Goal: Information Seeking & Learning: Check status

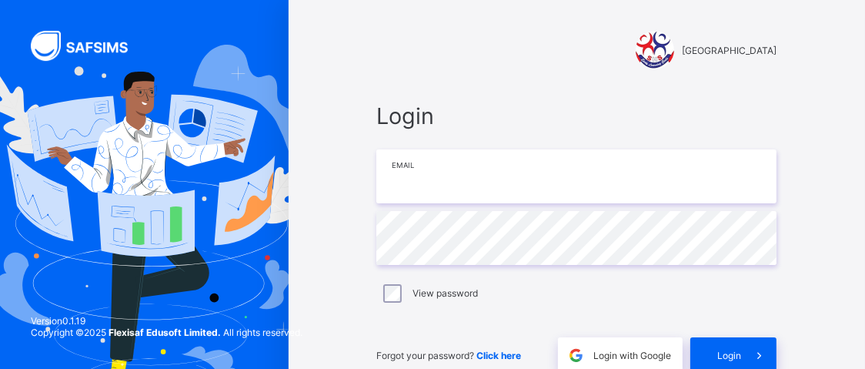
click at [452, 175] on input "email" at bounding box center [576, 176] width 400 height 54
type input "**********"
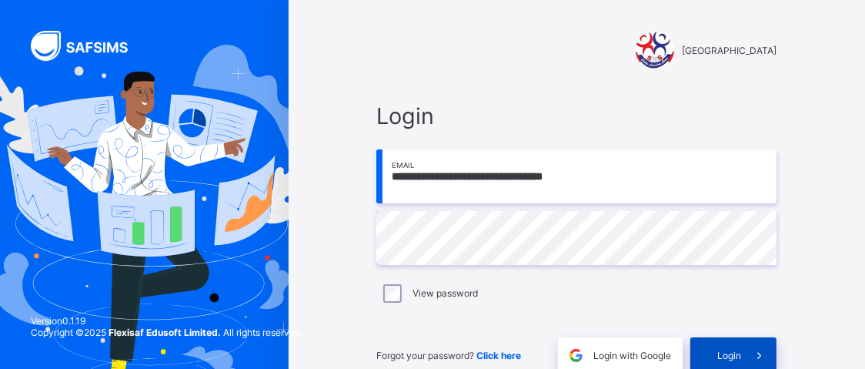
click at [735, 345] on div "Login" at bounding box center [733, 354] width 86 height 35
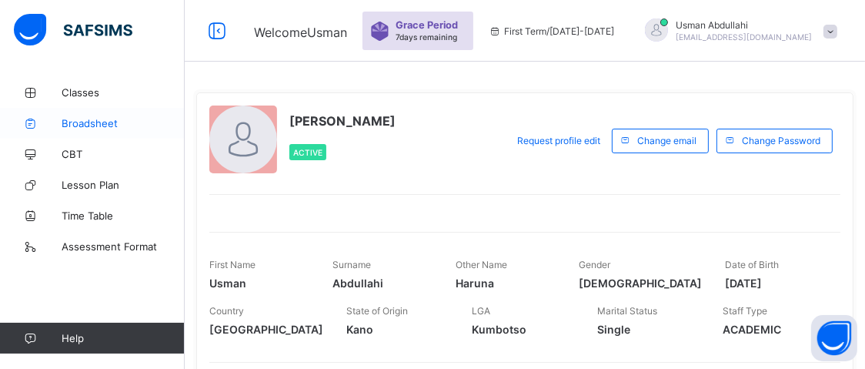
click at [77, 126] on span "Broadsheet" at bounding box center [123, 123] width 123 height 12
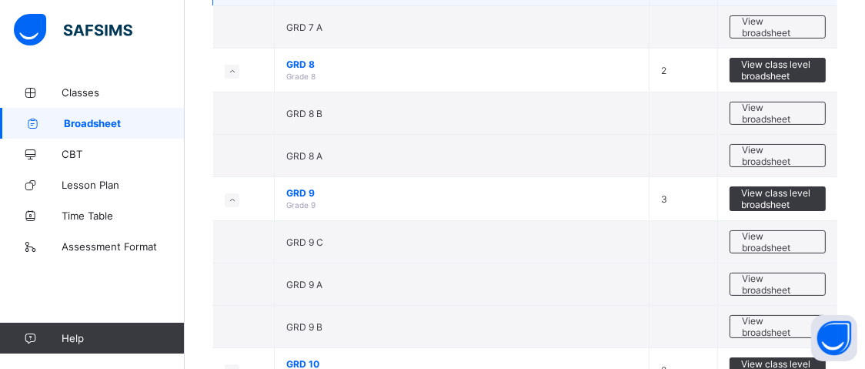
scroll to position [231, 0]
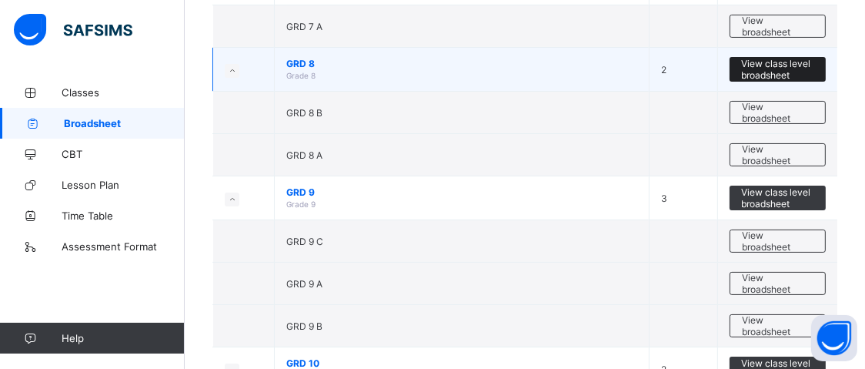
click at [804, 65] on span "View class level broadsheet" at bounding box center [777, 69] width 73 height 23
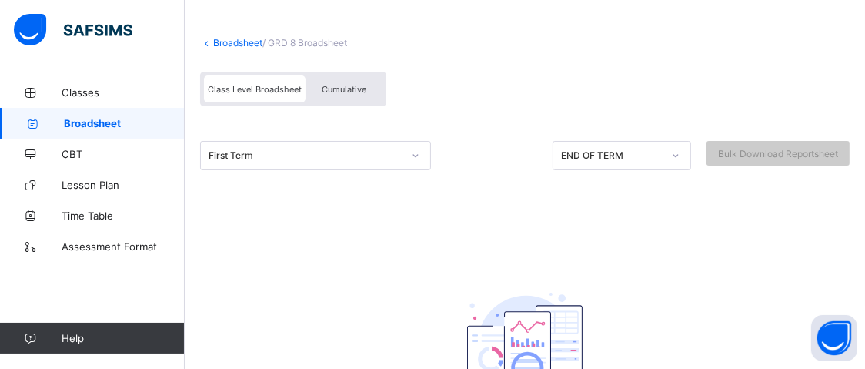
click at [415, 170] on div "First Term" at bounding box center [315, 155] width 231 height 29
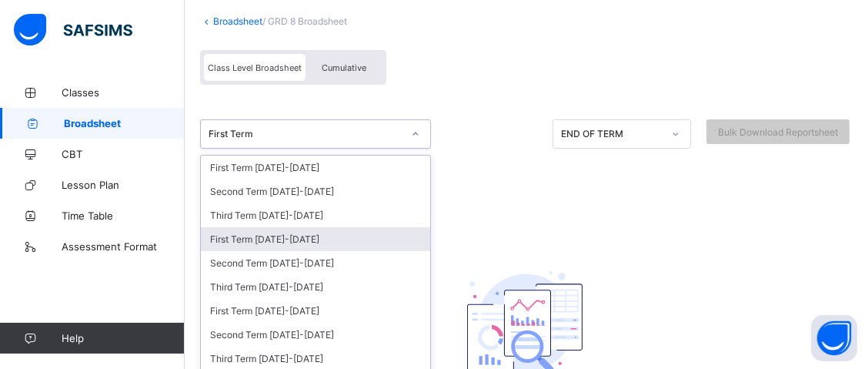
scroll to position [131, 0]
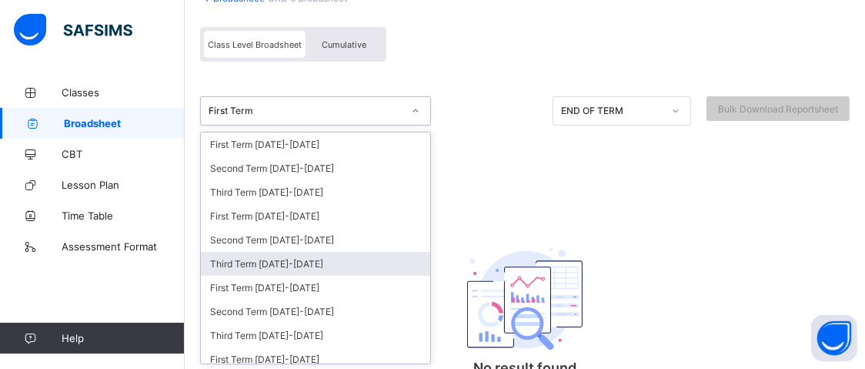
click at [337, 255] on div "Third Term 2024-2025" at bounding box center [315, 264] width 229 height 24
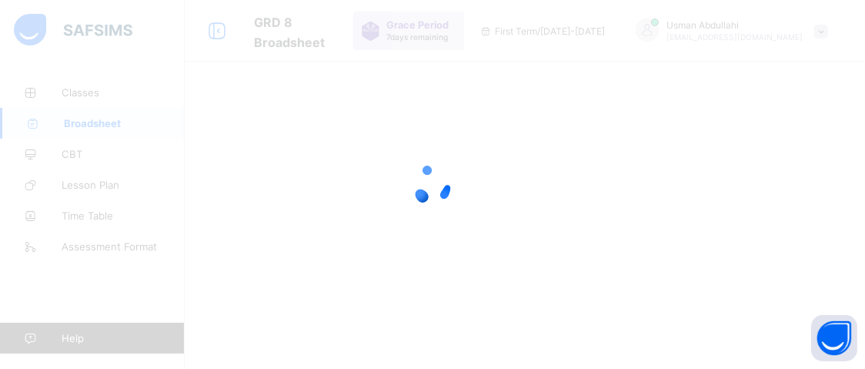
scroll to position [0, 0]
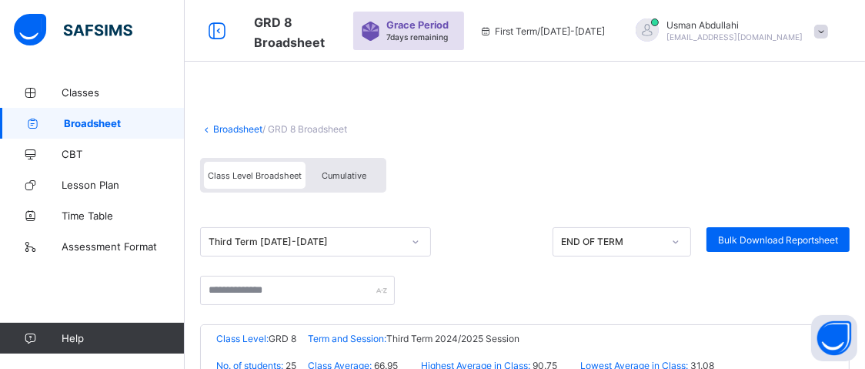
click at [504, 179] on div "Class Level Broadsheet Cumulative" at bounding box center [524, 179] width 649 height 58
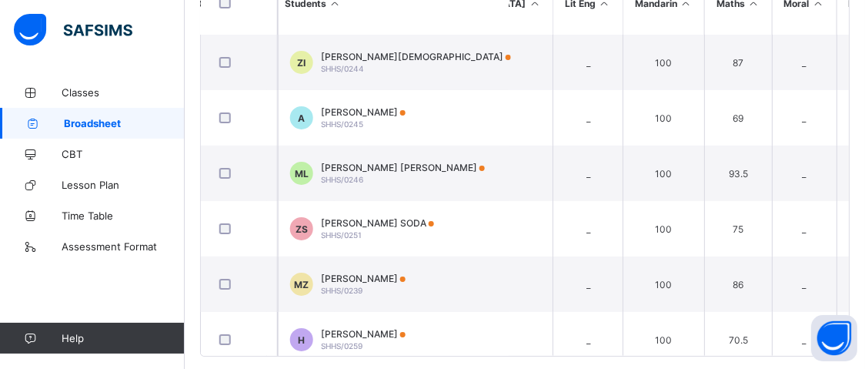
scroll to position [0, 1483]
click at [694, 350] on div "Broadsheet / GRD 8 Broadsheet Class Level Broadsheet Cumulative Third Term 2024…" at bounding box center [525, 28] width 680 height 718
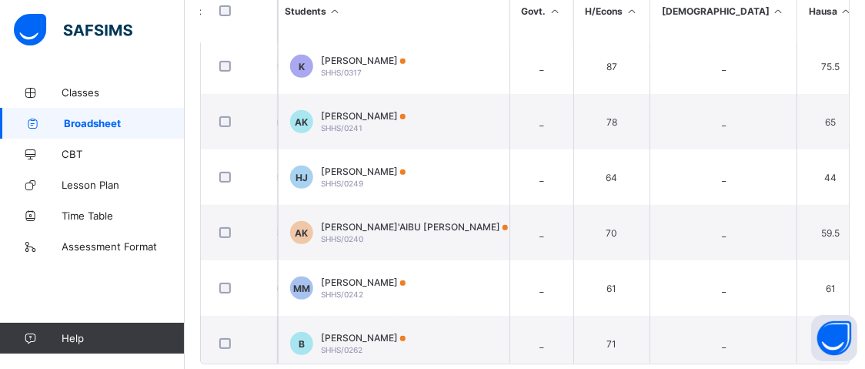
scroll to position [423, 0]
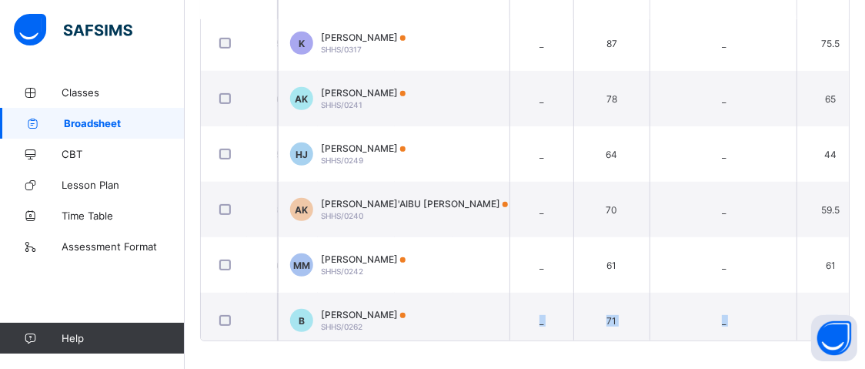
drag, startPoint x: 487, startPoint y: 367, endPoint x: 497, endPoint y: 336, distance: 32.4
click at [497, 336] on div "Broadsheet / GRD 8 Broadsheet Class Level Broadsheet Cumulative Third Term 2024…" at bounding box center [525, 13] width 680 height 718
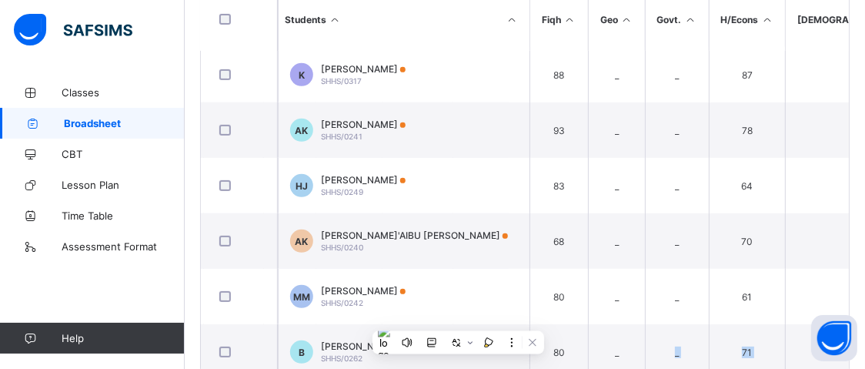
scroll to position [390, 0]
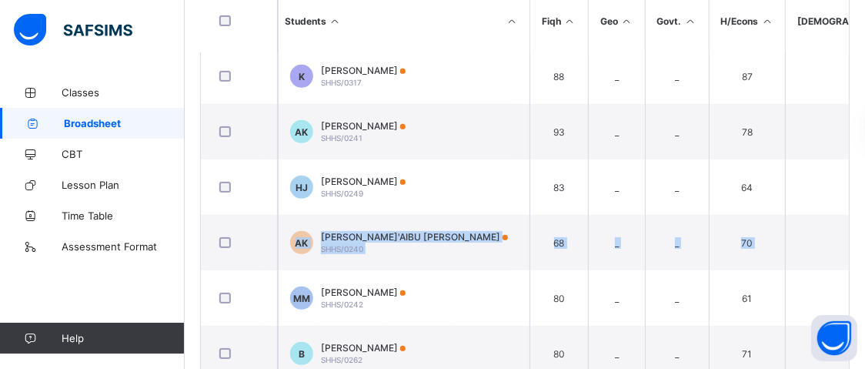
drag, startPoint x: 860, startPoint y: 212, endPoint x: 858, endPoint y: 167, distance: 44.7
click at [849, 167] on div "Sweet Haven Schools Date: 4th Oct 2025, 10:04:00 pm Class Level: GRD 8 Term and…" at bounding box center [524, 154] width 649 height 440
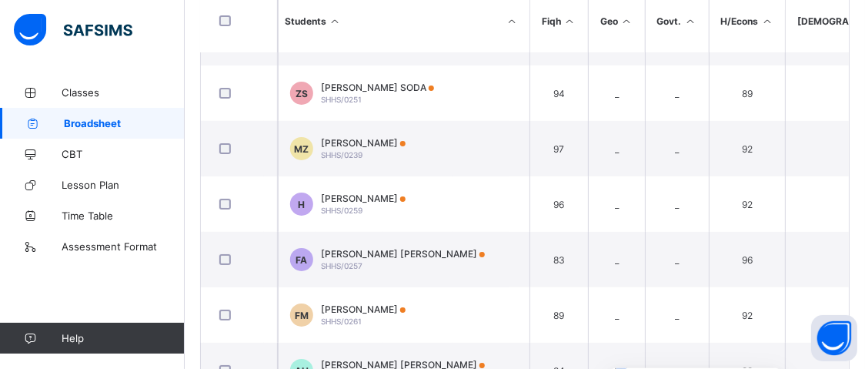
scroll to position [0, 815]
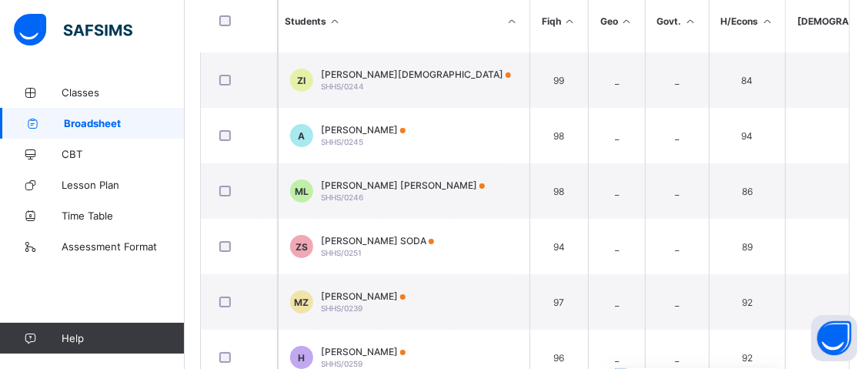
click at [331, 18] on icon at bounding box center [335, 21] width 13 height 12
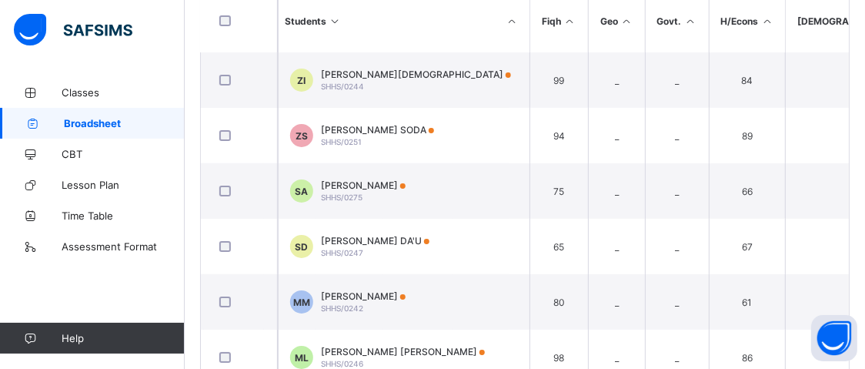
click at [332, 18] on icon at bounding box center [335, 21] width 13 height 12
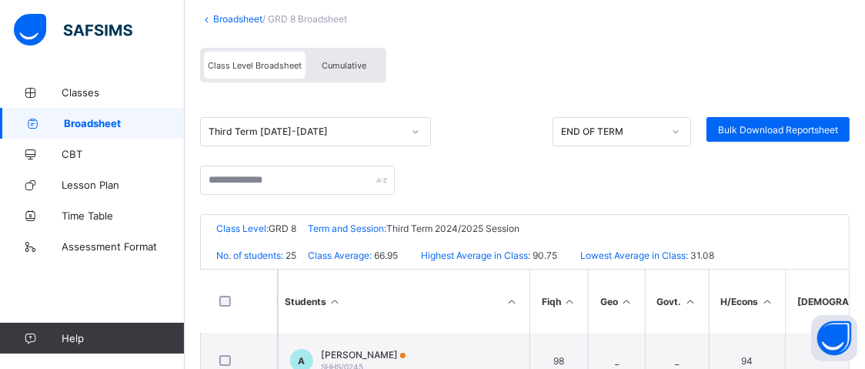
scroll to position [98, 0]
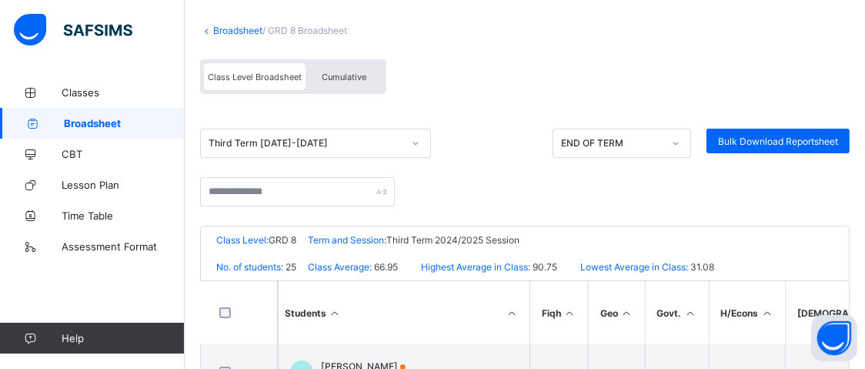
click at [212, 26] on icon at bounding box center [206, 31] width 13 height 12
click at [205, 29] on icon at bounding box center [206, 31] width 13 height 12
click at [231, 28] on link "Broadsheet" at bounding box center [237, 31] width 49 height 12
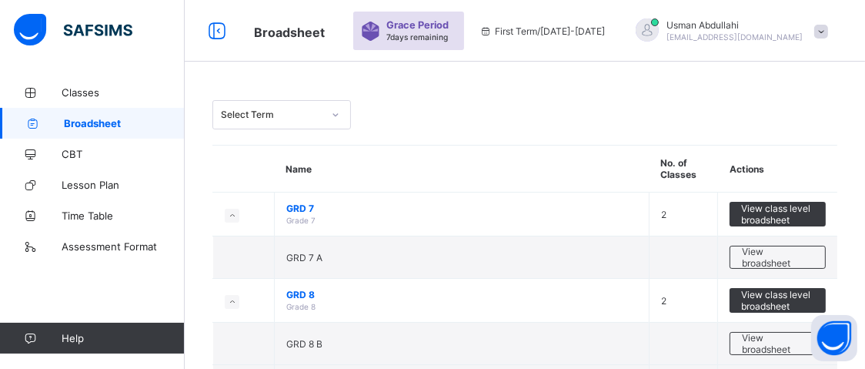
click at [448, 114] on div "Select Term" at bounding box center [524, 114] width 625 height 29
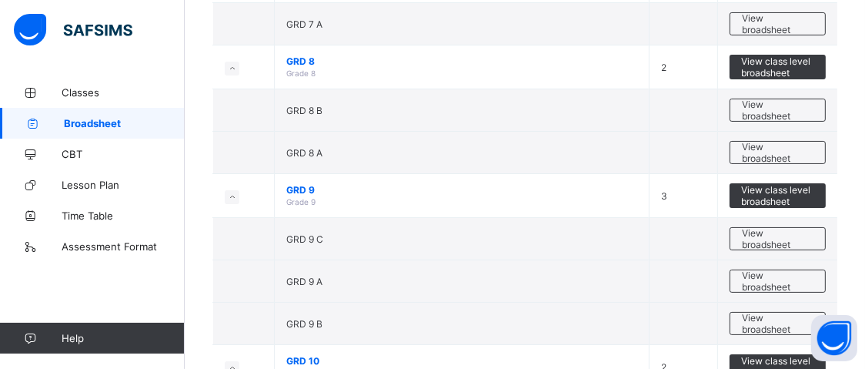
scroll to position [231, 0]
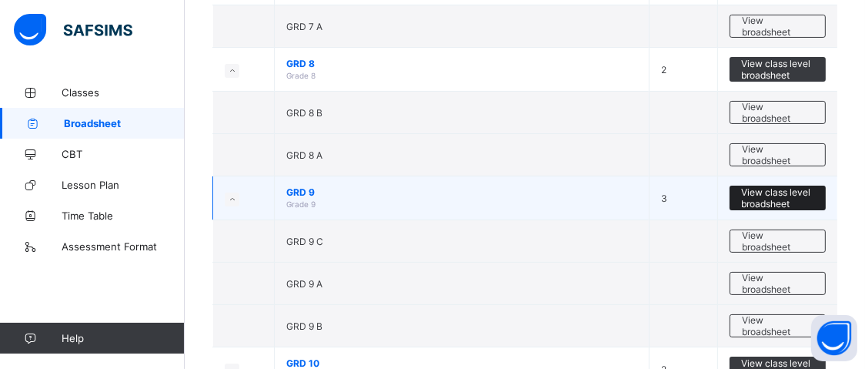
click at [811, 192] on span "View class level broadsheet" at bounding box center [777, 197] width 73 height 23
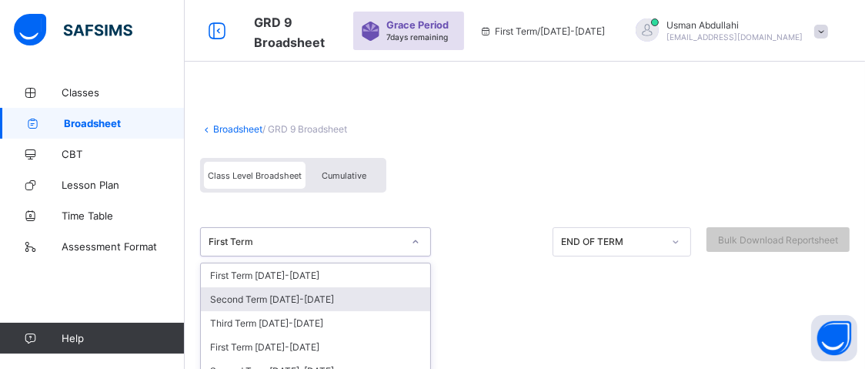
click at [418, 239] on div "option Second Term 2025-2026 focused, 2 of 33. 33 results available. Use Up and…" at bounding box center [315, 241] width 231 height 29
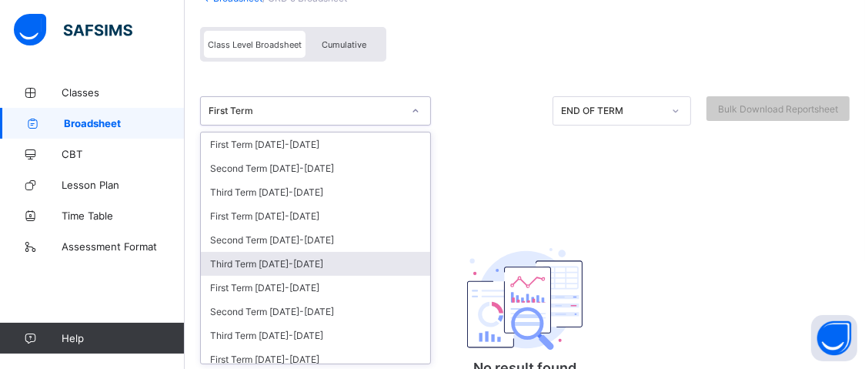
click at [314, 253] on div "Third Term 2024-2025" at bounding box center [315, 264] width 229 height 24
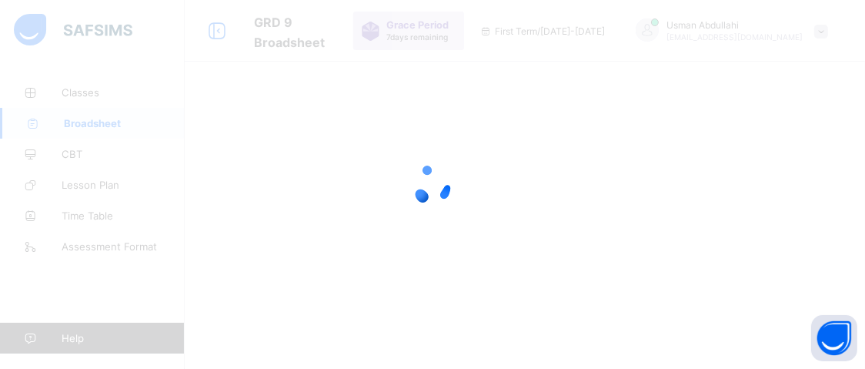
scroll to position [0, 0]
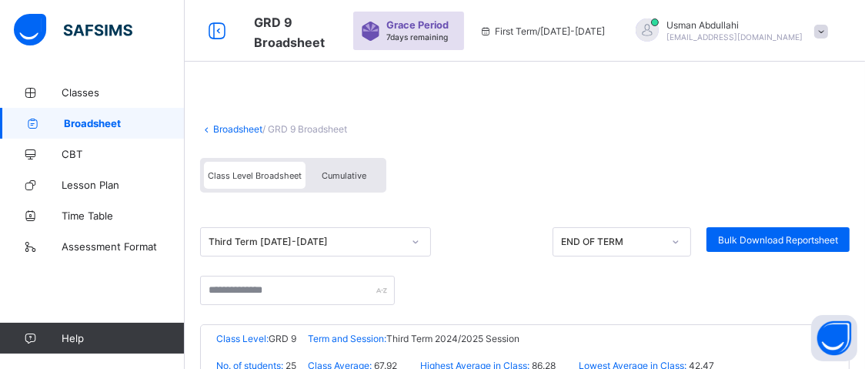
click at [499, 172] on div "Class Level Broadsheet Cumulative" at bounding box center [524, 179] width 649 height 58
click at [242, 125] on link "Broadsheet" at bounding box center [237, 129] width 49 height 12
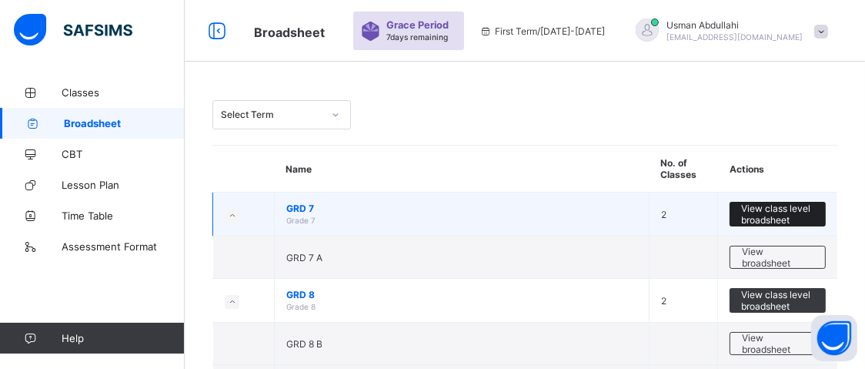
click at [800, 215] on span "View class level broadsheet" at bounding box center [777, 213] width 73 height 23
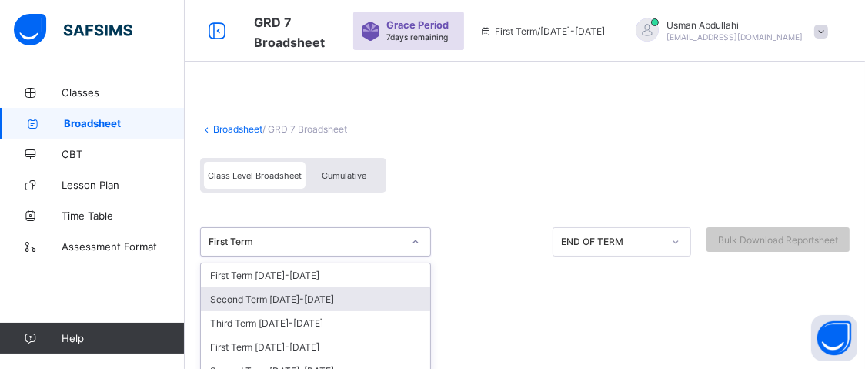
click at [413, 239] on div "option Second Term 2025-2026 focused, 2 of 33. 33 results available. Use Up and…" at bounding box center [315, 241] width 231 height 29
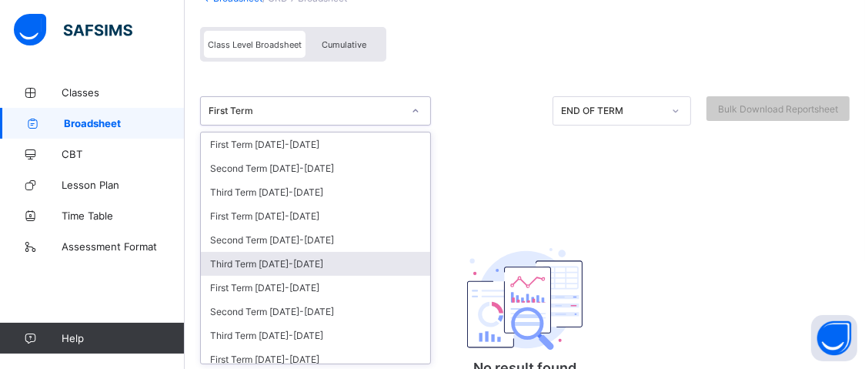
click at [383, 260] on div "Third Term 2024-2025" at bounding box center [315, 264] width 229 height 24
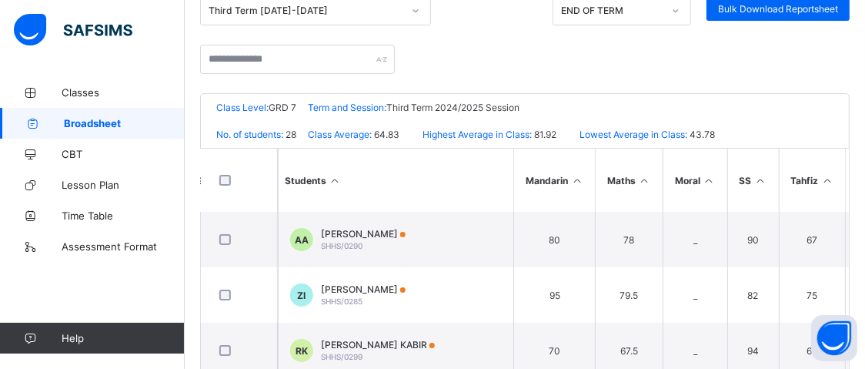
scroll to position [0, 0]
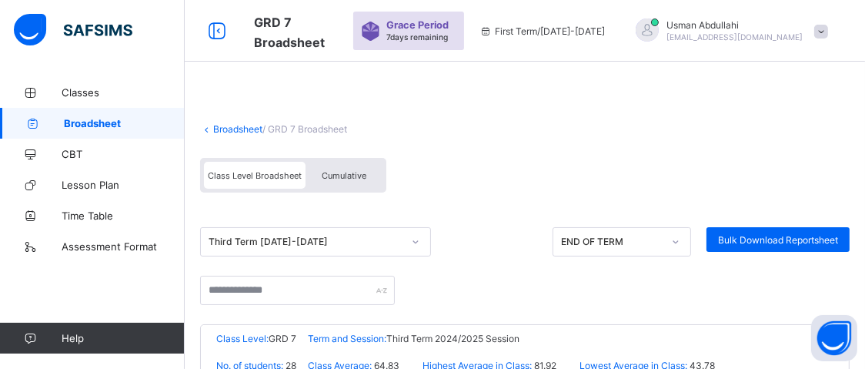
click at [246, 128] on link "Broadsheet" at bounding box center [237, 129] width 49 height 12
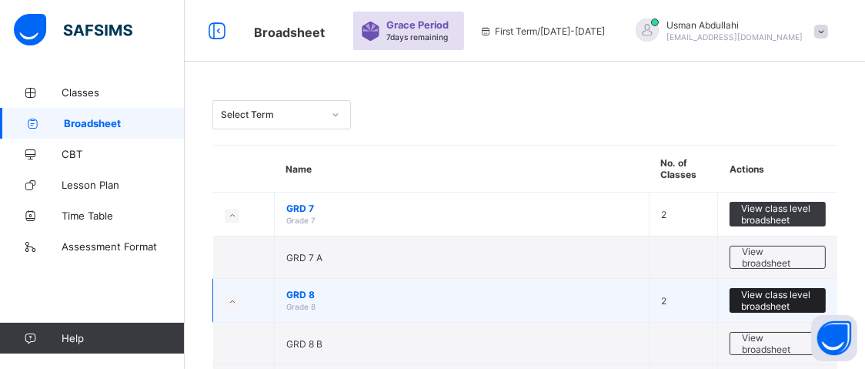
click at [767, 293] on span "View class level broadsheet" at bounding box center [777, 300] width 73 height 23
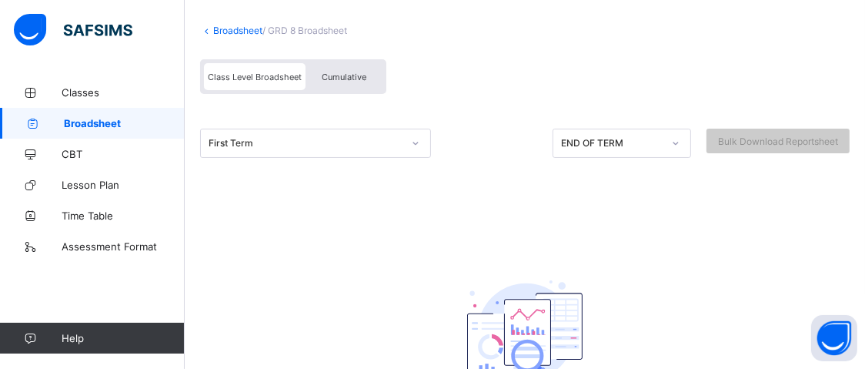
click at [415, 158] on div "First Term" at bounding box center [315, 142] width 231 height 29
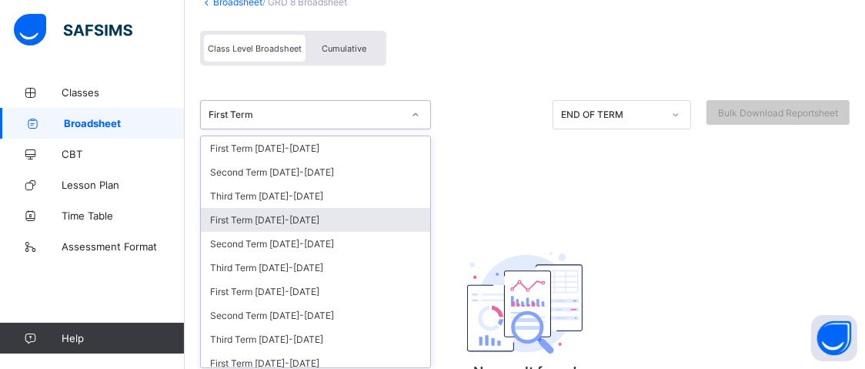
scroll to position [131, 0]
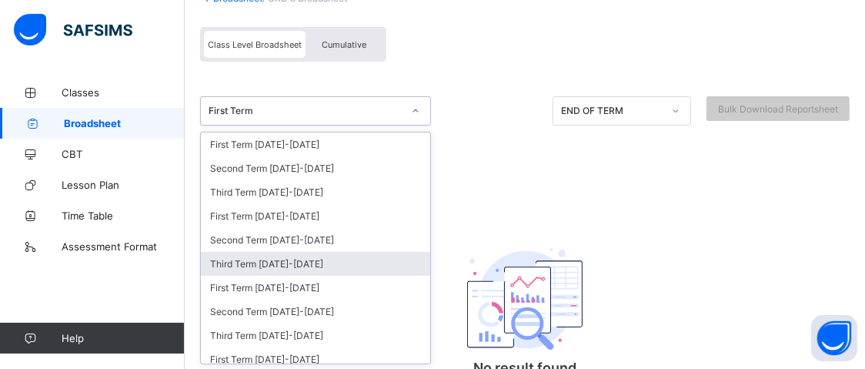
click at [355, 260] on div "Third Term 2024-2025" at bounding box center [315, 264] width 229 height 24
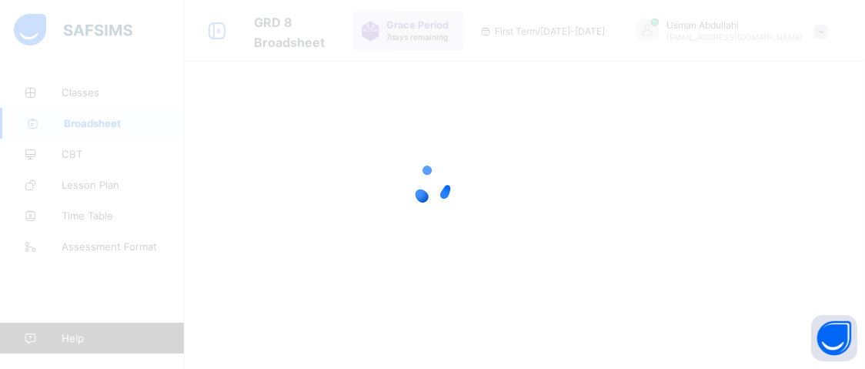
scroll to position [0, 0]
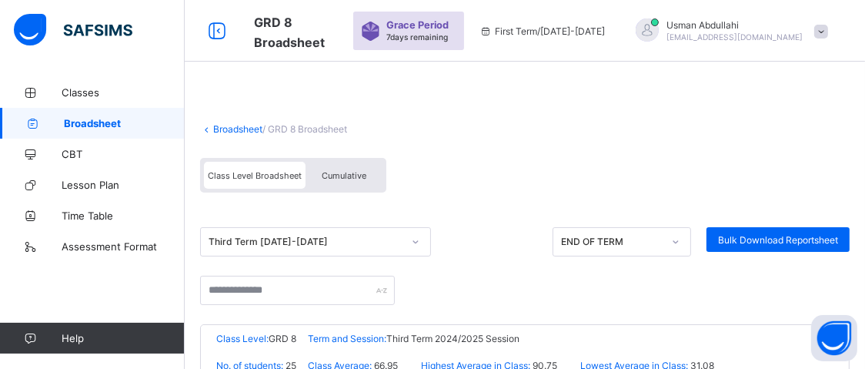
click at [522, 174] on div "Class Level Broadsheet Cumulative" at bounding box center [524, 179] width 649 height 58
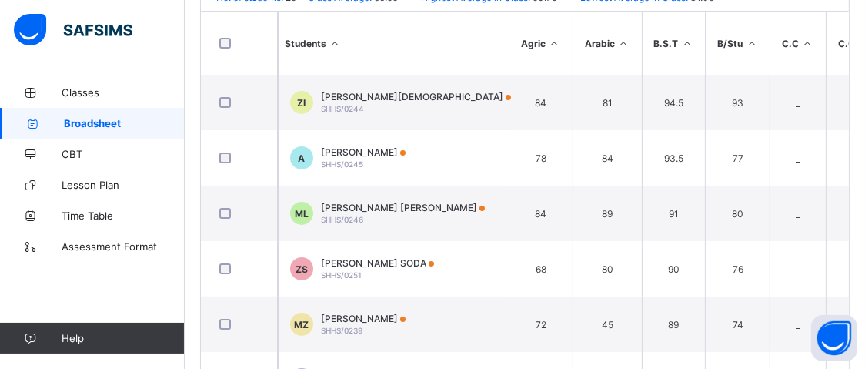
scroll to position [382, 0]
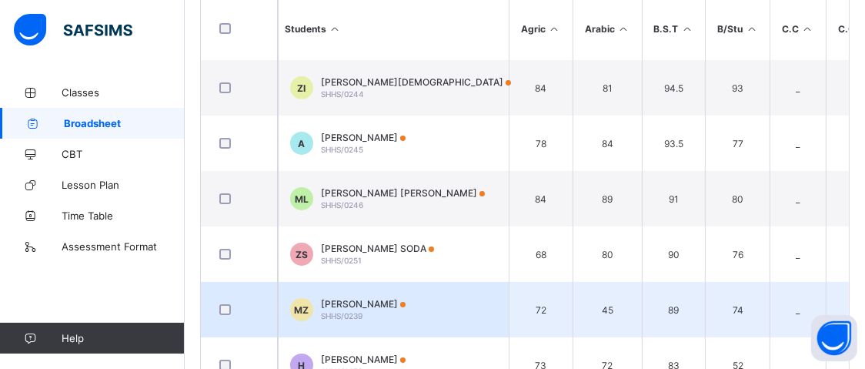
click at [546, 319] on td "72" at bounding box center [541, 309] width 64 height 55
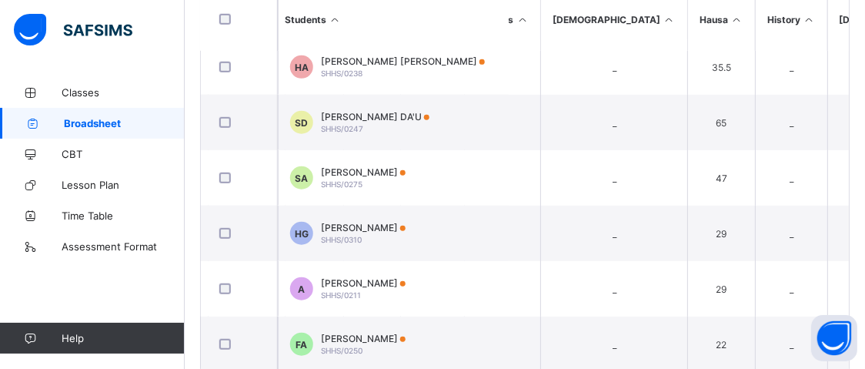
scroll to position [1069, 1049]
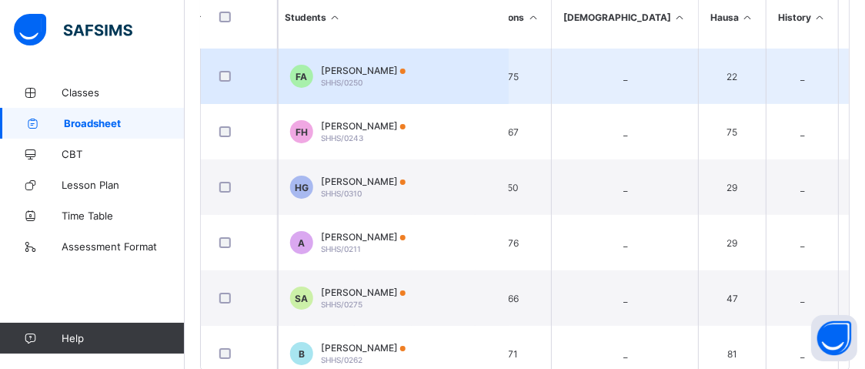
scroll to position [423, 0]
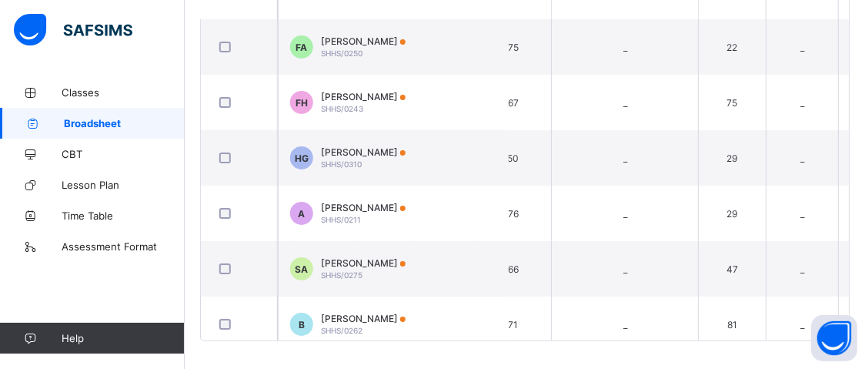
scroll to position [392, 0]
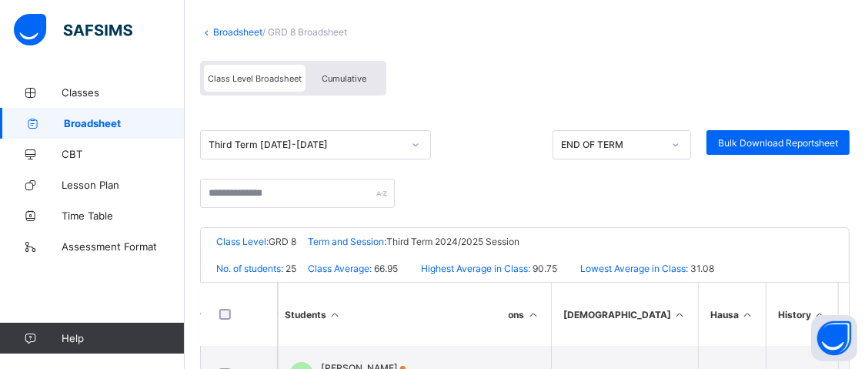
scroll to position [0, 0]
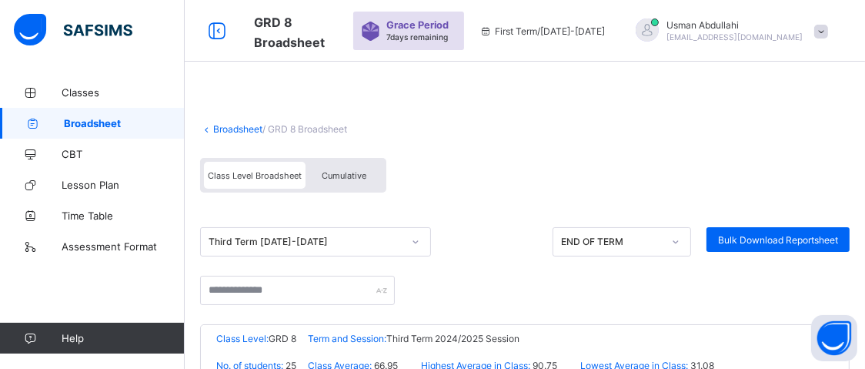
click at [227, 126] on link "Broadsheet" at bounding box center [237, 129] width 49 height 12
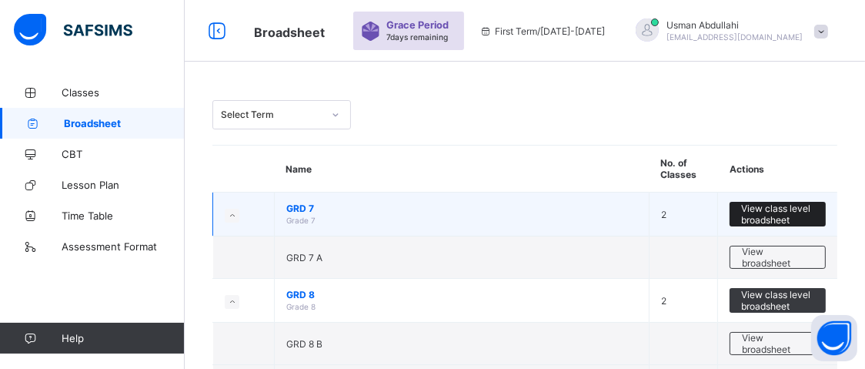
click at [780, 215] on span "View class level broadsheet" at bounding box center [777, 213] width 73 height 23
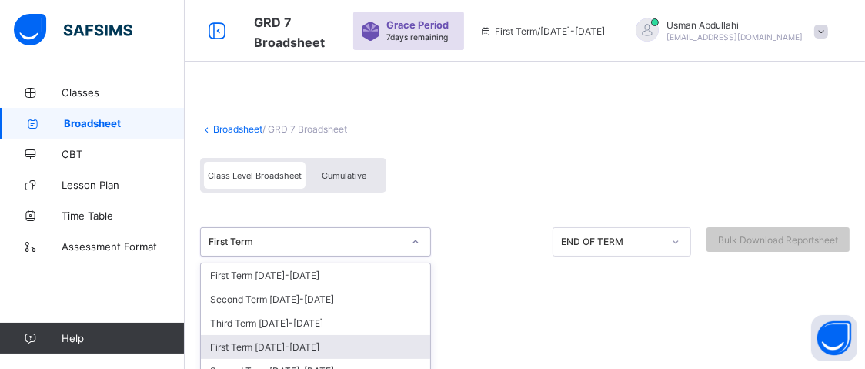
click at [415, 242] on div "option First Term 2024-2025 focused, 4 of 33. 33 results available. Use Up and …" at bounding box center [315, 241] width 231 height 29
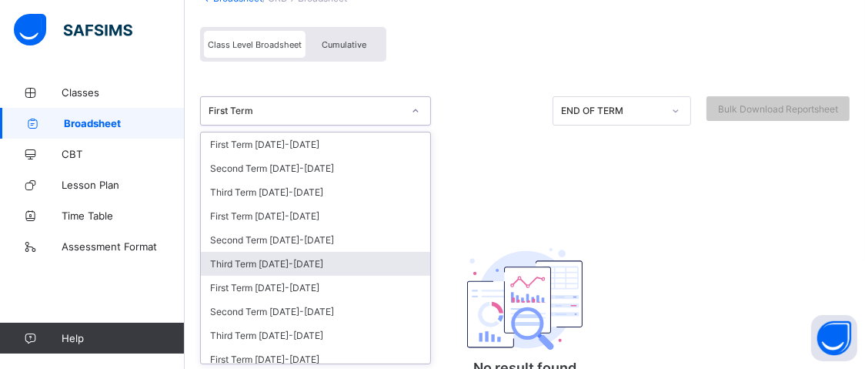
click at [364, 262] on div "Third Term 2024-2025" at bounding box center [315, 264] width 229 height 24
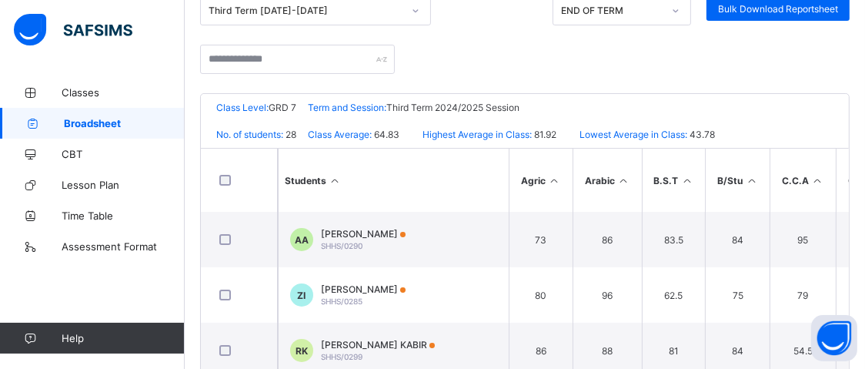
scroll to position [462, 0]
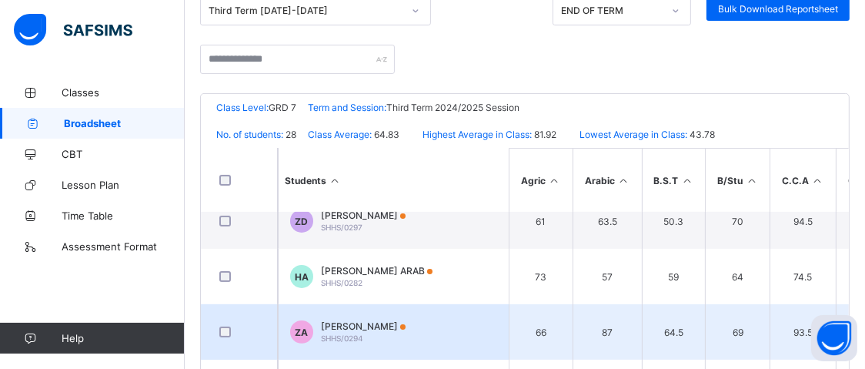
click at [489, 309] on td "ZA ZULAIHA SANUSI AHMAD SHHS/0294" at bounding box center [393, 331] width 231 height 55
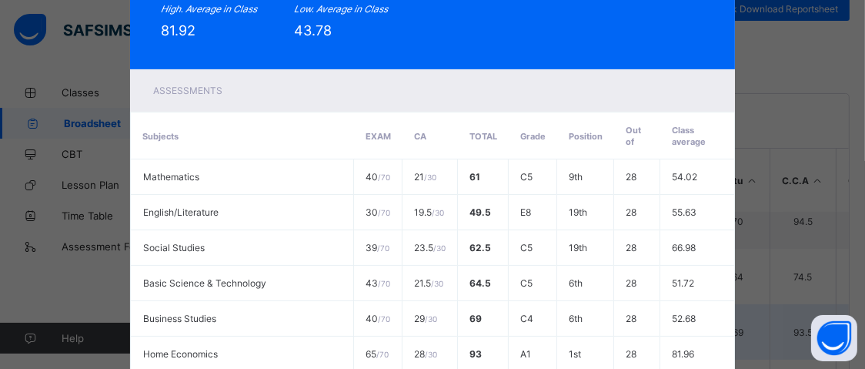
scroll to position [0, 0]
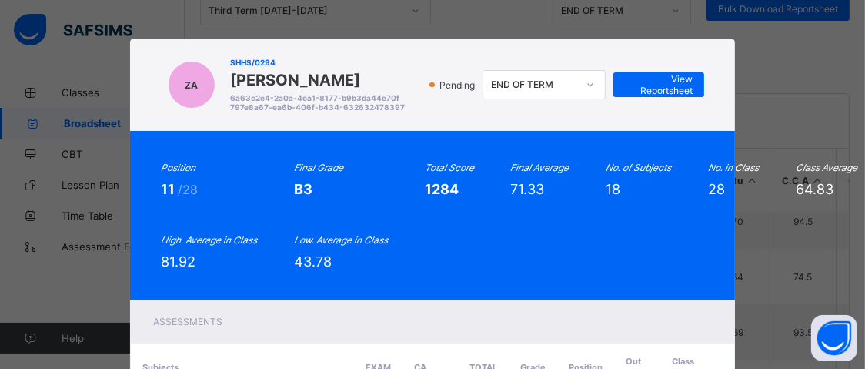
click at [780, 281] on div "ZA SHHS/0294 ZULAIHA SANUSI AHMAD 6a63c2e4-2a0a-4ea1-8177-b9b3da44e70f 797e8a67…" at bounding box center [432, 184] width 865 height 369
click at [772, 83] on div "ZA SHHS/0294 ZULAIHA SANUSI AHMAD 6a63c2e4-2a0a-4ea1-8177-b9b3da44e70f 797e8a67…" at bounding box center [432, 184] width 865 height 369
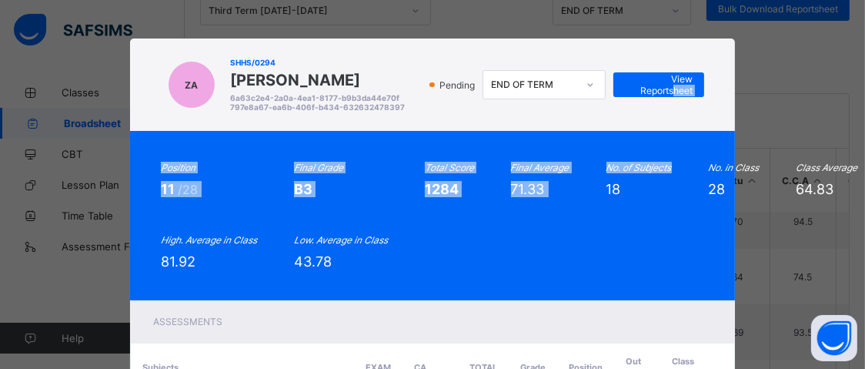
drag, startPoint x: 631, startPoint y: 88, endPoint x: 675, endPoint y: 132, distance: 62.6
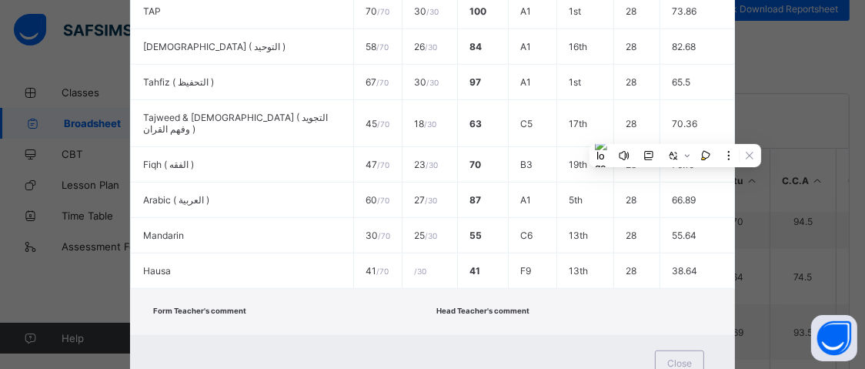
scroll to position [772, 0]
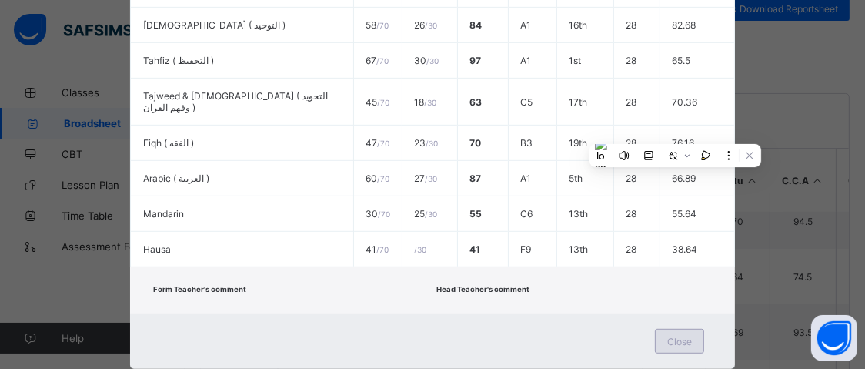
click at [670, 335] on span "Close" at bounding box center [679, 341] width 25 height 12
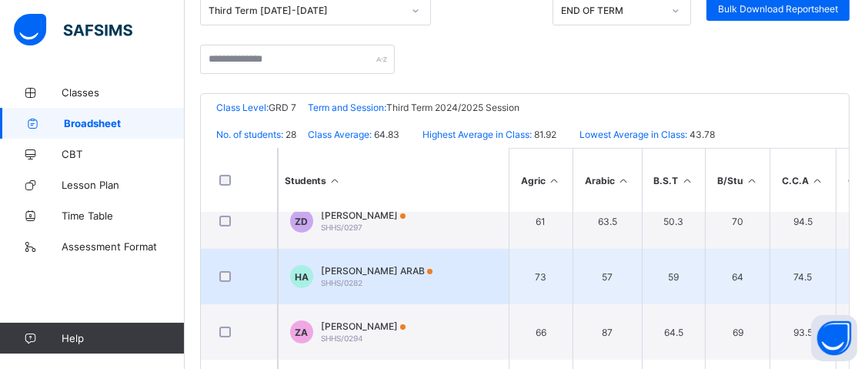
click at [636, 249] on td "57" at bounding box center [606, 276] width 69 height 55
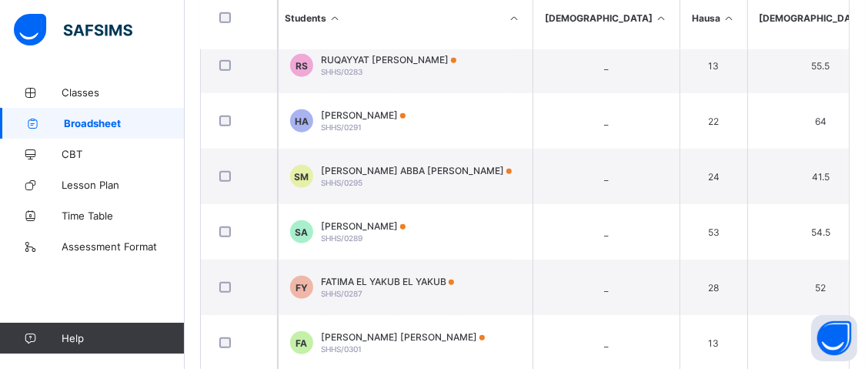
scroll to position [1235, 589]
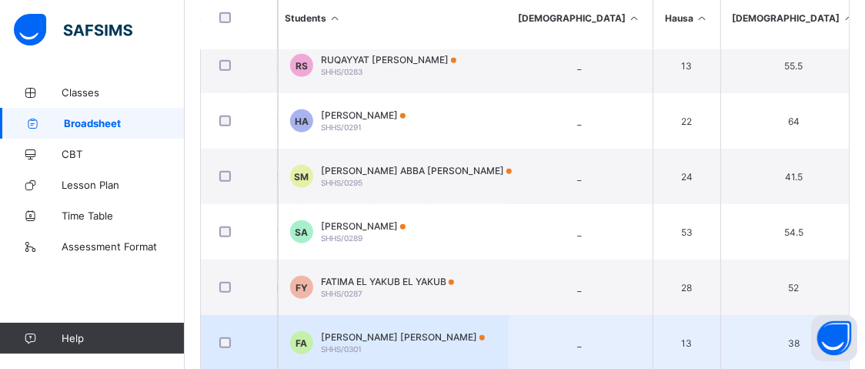
click at [652, 315] on td "13" at bounding box center [686, 342] width 68 height 55
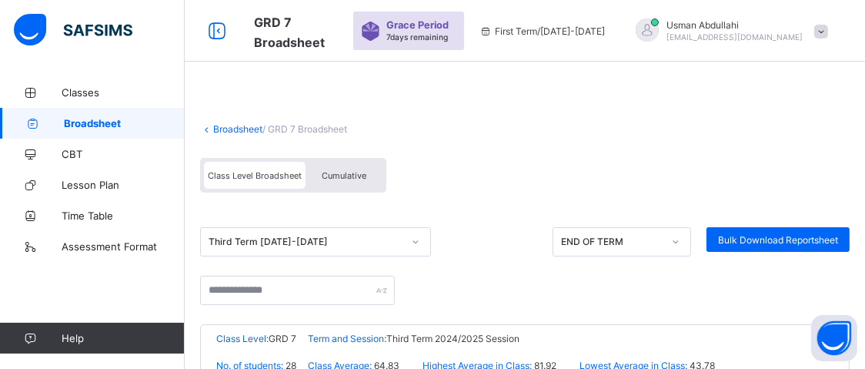
scroll to position [423, 0]
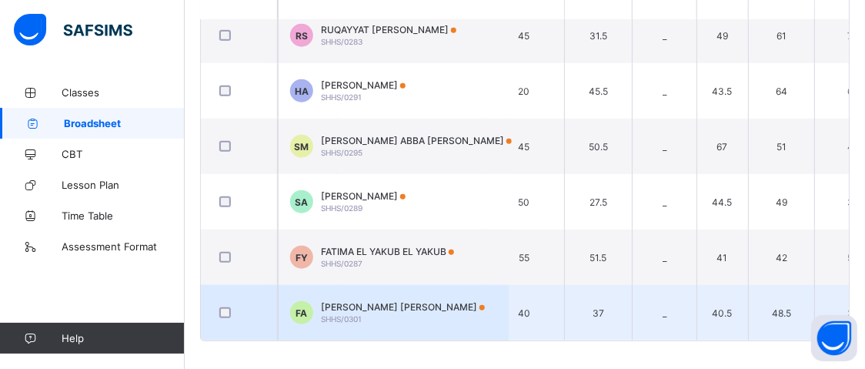
click at [814, 290] on td "39" at bounding box center [852, 312] width 77 height 55
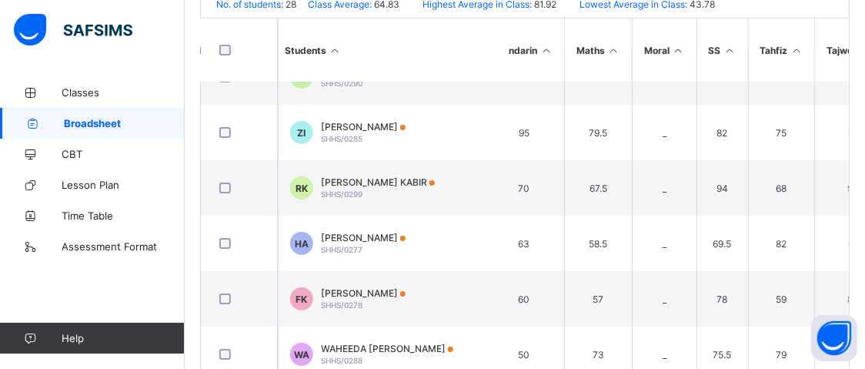
scroll to position [0, 973]
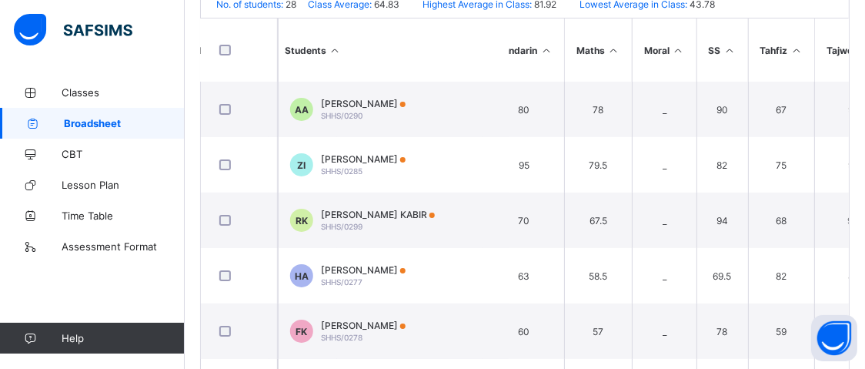
click at [814, 38] on th "Tajweed" at bounding box center [852, 49] width 77 height 63
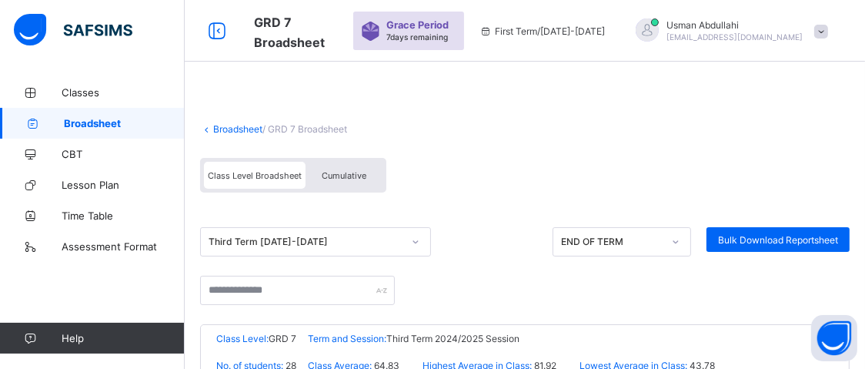
click at [239, 130] on link "Broadsheet" at bounding box center [237, 129] width 49 height 12
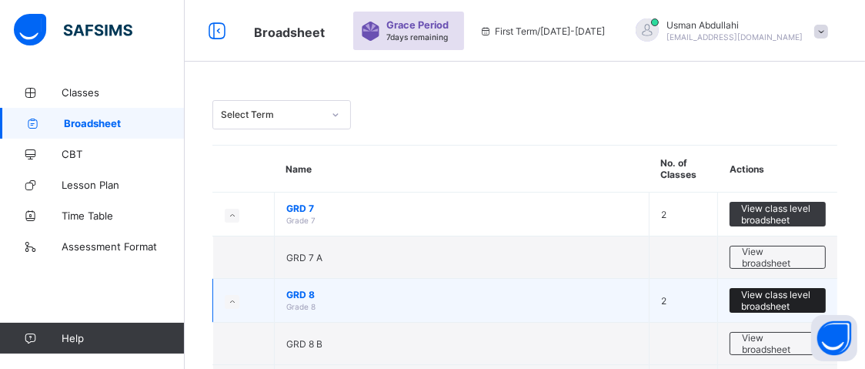
click at [777, 295] on span "View class level broadsheet" at bounding box center [777, 300] width 73 height 23
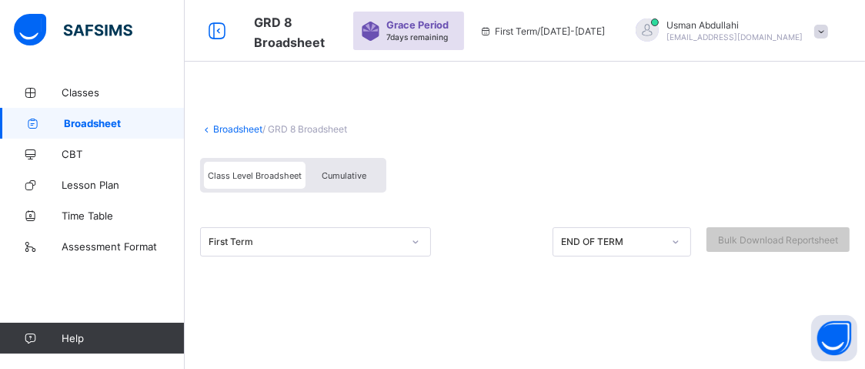
click at [415, 239] on div "First Term" at bounding box center [315, 241] width 231 height 29
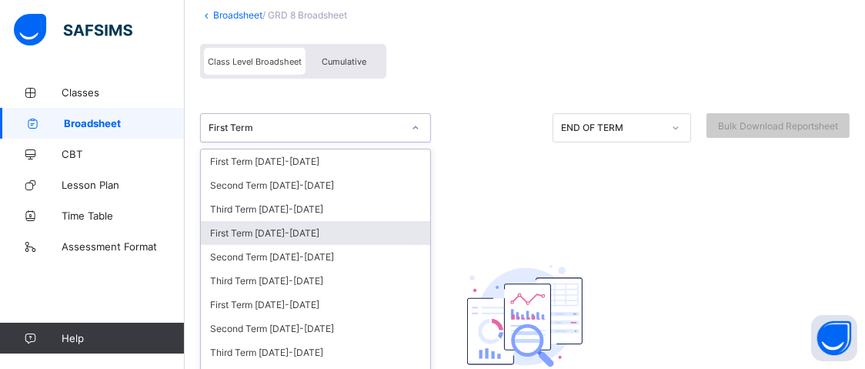
scroll to position [131, 0]
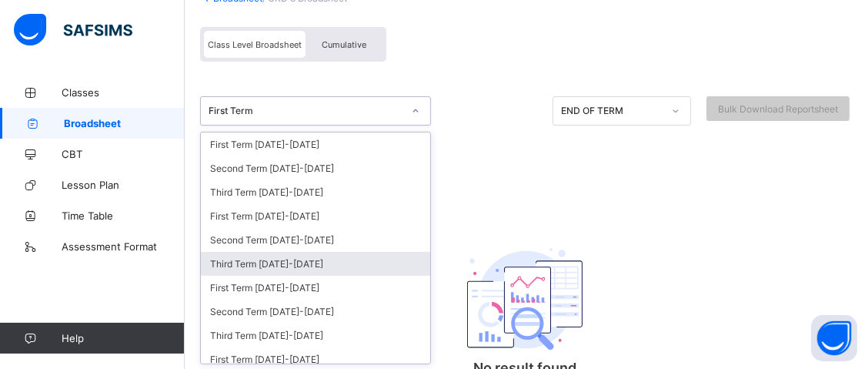
click at [350, 256] on div "Third Term 2024-2025" at bounding box center [315, 264] width 229 height 24
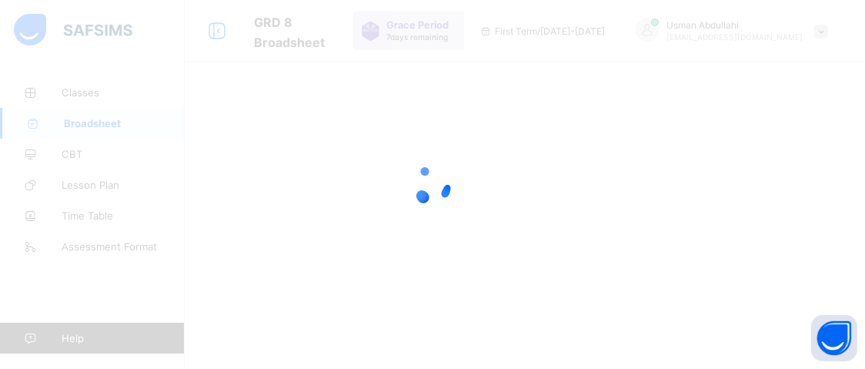
scroll to position [0, 0]
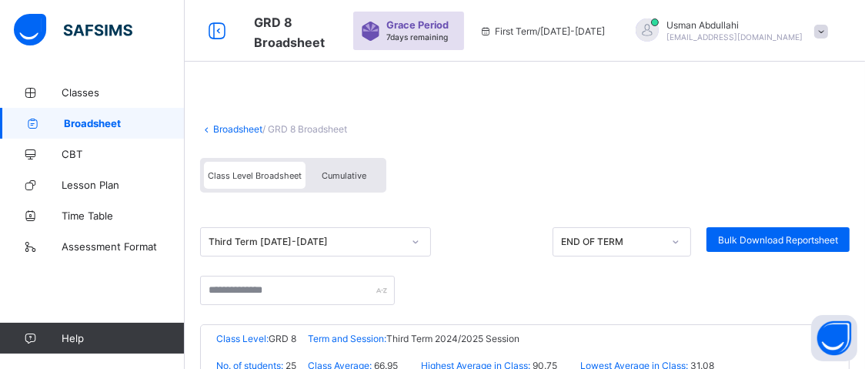
click at [486, 195] on div "Class Level Broadsheet Cumulative" at bounding box center [524, 179] width 649 height 58
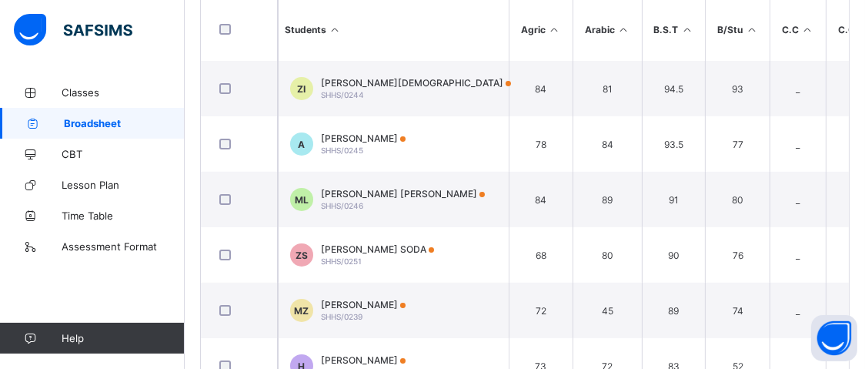
scroll to position [383, 0]
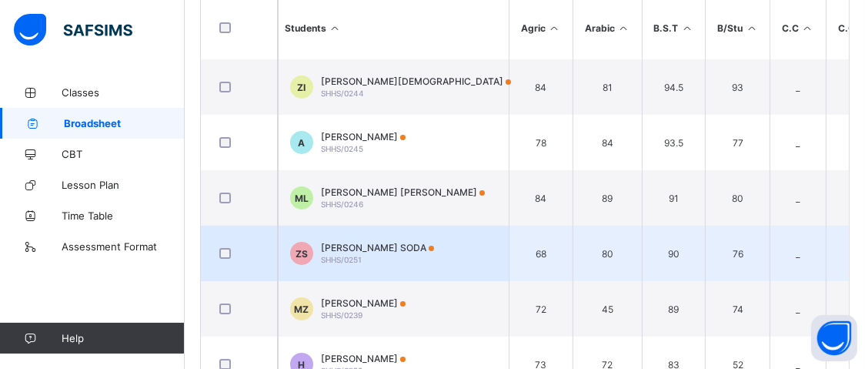
click at [743, 245] on td "76" at bounding box center [737, 252] width 65 height 55
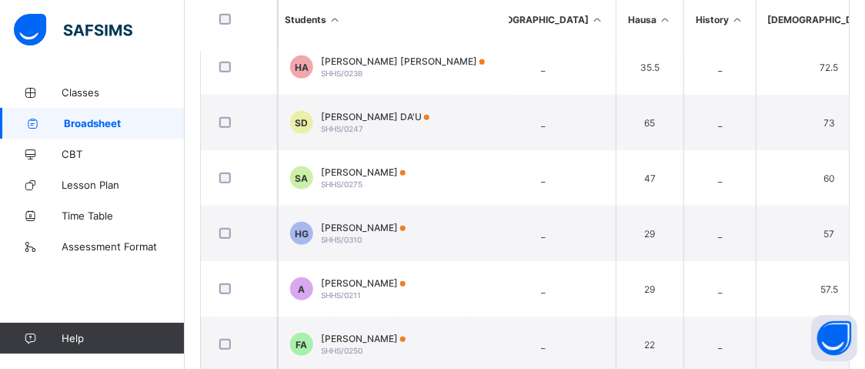
scroll to position [1069, 1135]
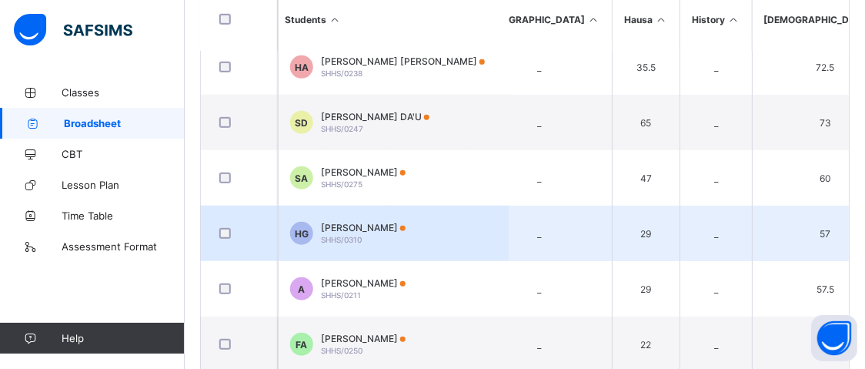
click at [612, 249] on td "29" at bounding box center [646, 232] width 68 height 55
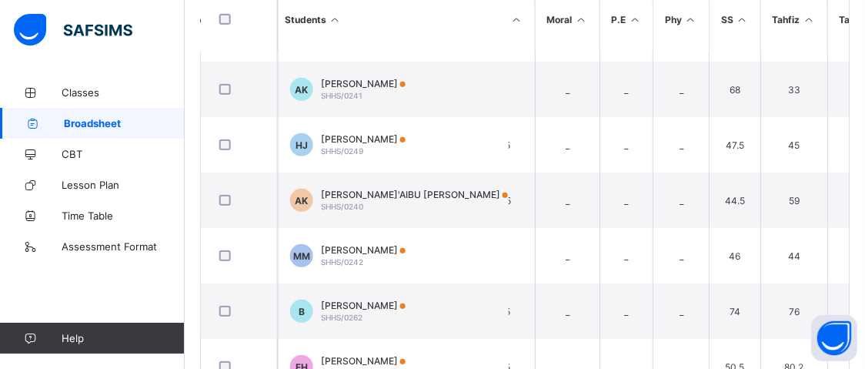
scroll to position [654, 1760]
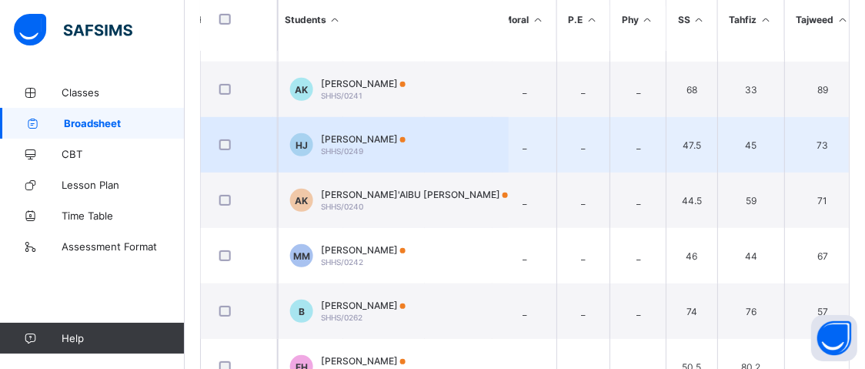
click at [784, 163] on td "73" at bounding box center [822, 144] width 77 height 55
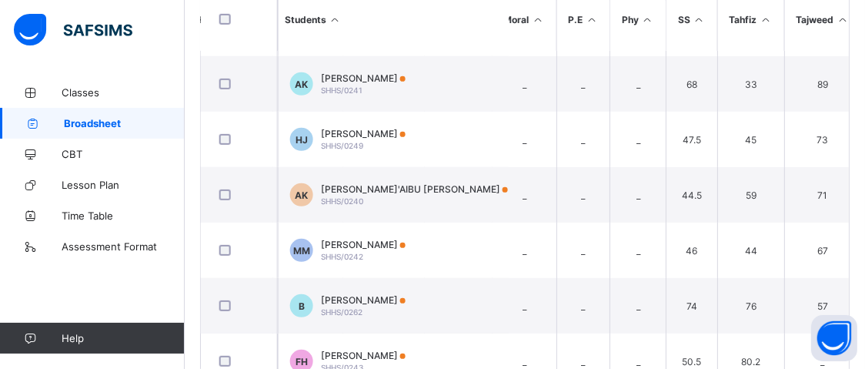
scroll to position [655, 1760]
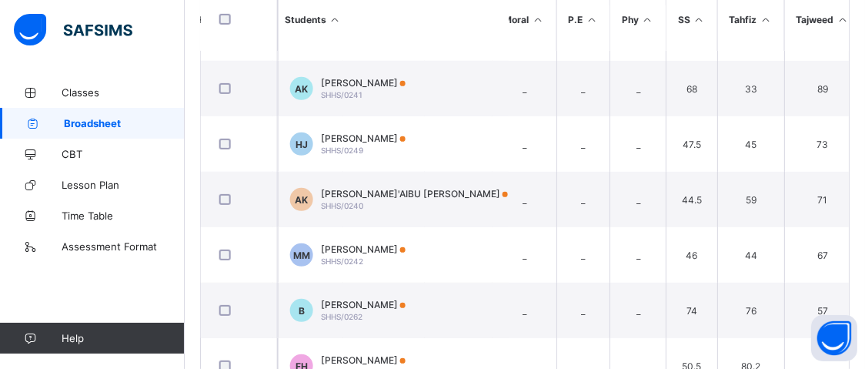
drag, startPoint x: 860, startPoint y: 200, endPoint x: 856, endPoint y: 187, distance: 13.6
click at [849, 187] on div "Sweet Haven Schools Date: 4th Oct 2025, 10:25:58 pm Class Level: GRD 8 Term and…" at bounding box center [524, 152] width 649 height 440
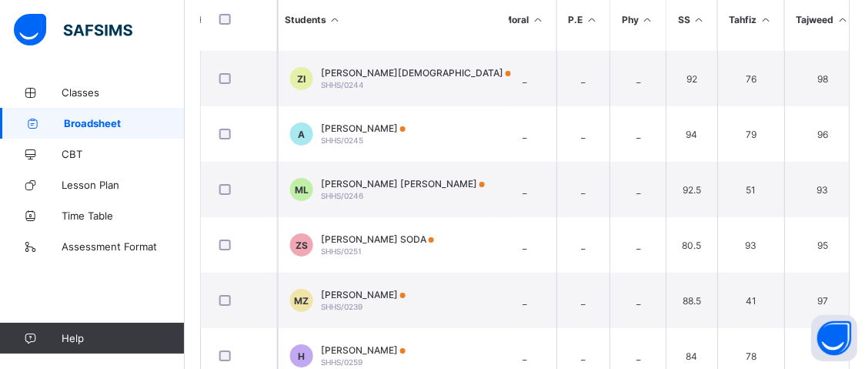
scroll to position [0, 0]
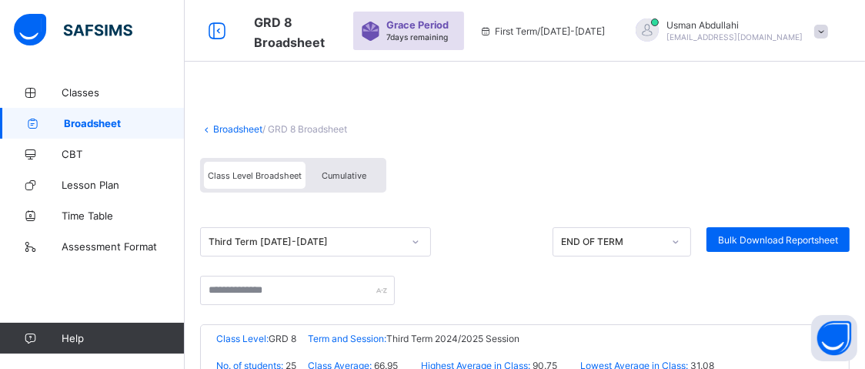
click at [239, 129] on link "Broadsheet" at bounding box center [237, 129] width 49 height 12
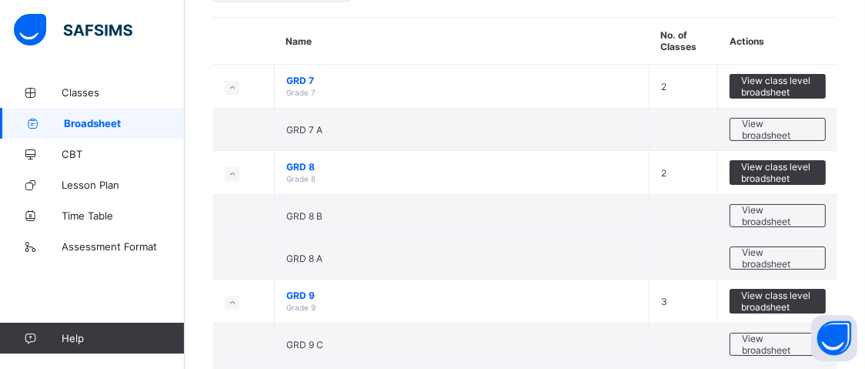
scroll to position [231, 0]
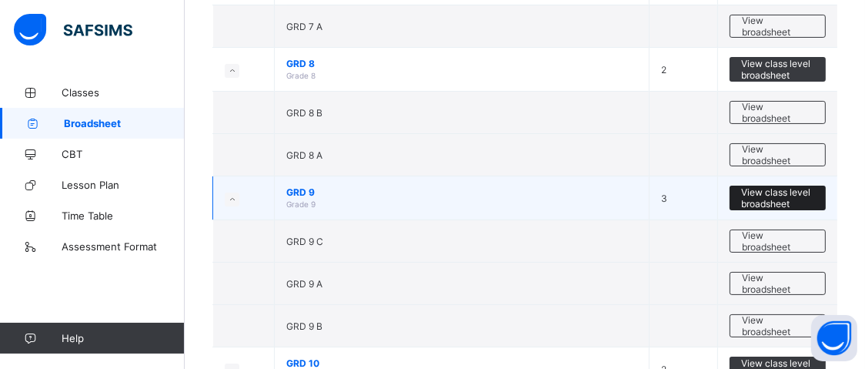
click at [792, 197] on span "View class level broadsheet" at bounding box center [777, 197] width 73 height 23
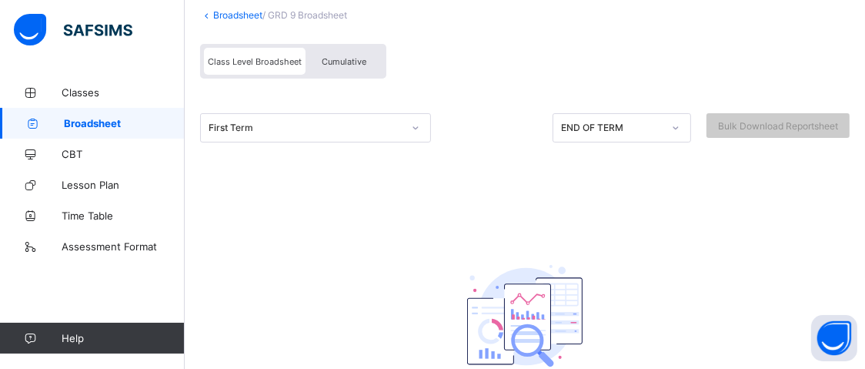
click at [419, 142] on div "First Term" at bounding box center [315, 127] width 231 height 29
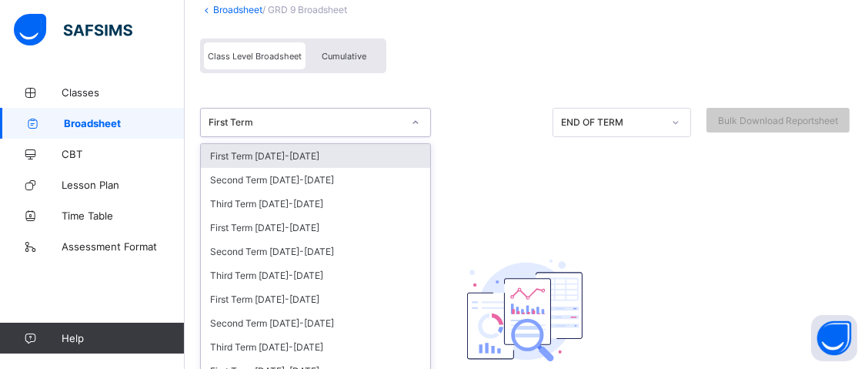
scroll to position [131, 0]
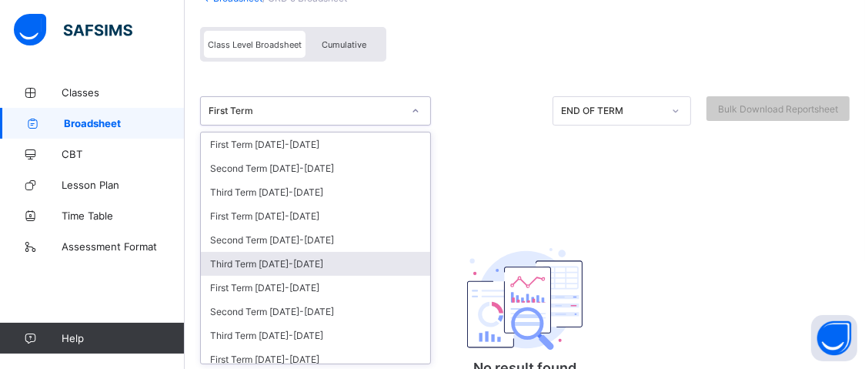
click at [332, 258] on div "Third Term 2024-2025" at bounding box center [315, 264] width 229 height 24
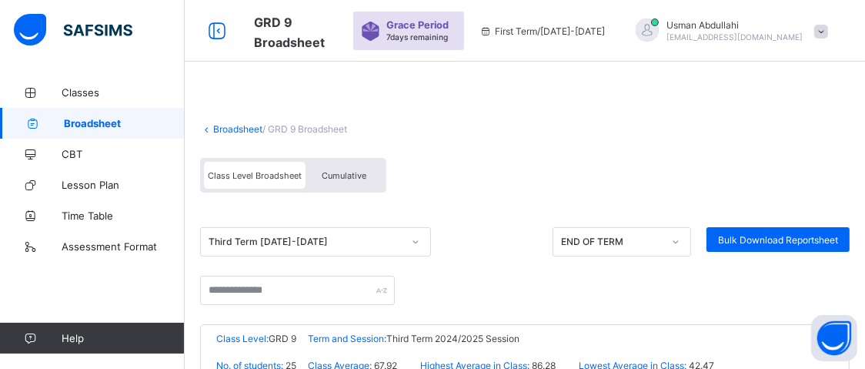
click at [506, 234] on div "Third Term 2024-2025 END OF TERM Bulk Download Reportsheet" at bounding box center [524, 241] width 649 height 29
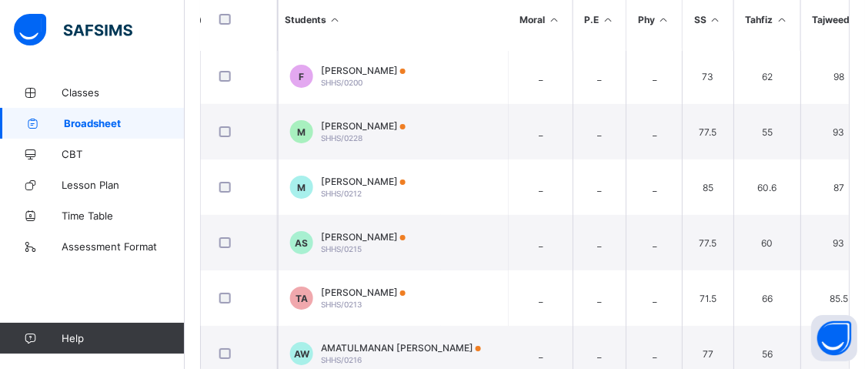
scroll to position [58, 1773]
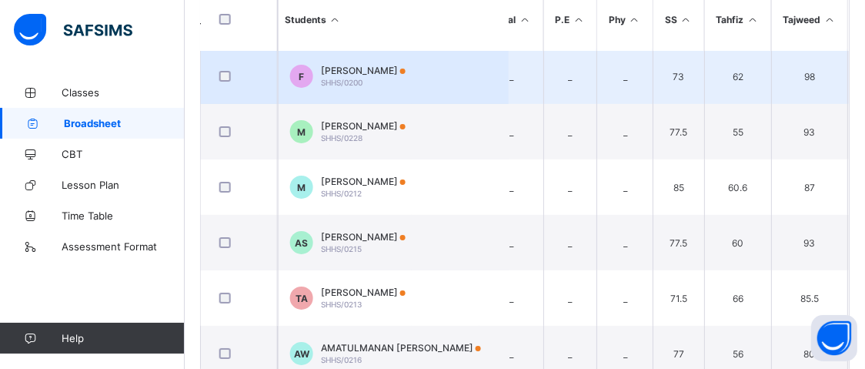
click at [771, 83] on td "98" at bounding box center [809, 75] width 77 height 55
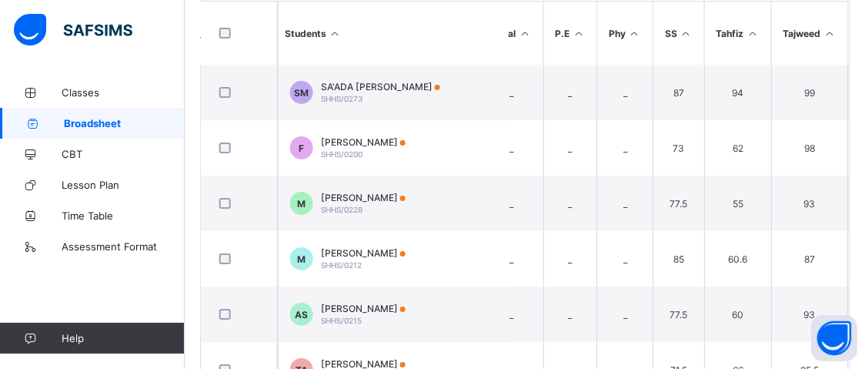
scroll to position [0, 0]
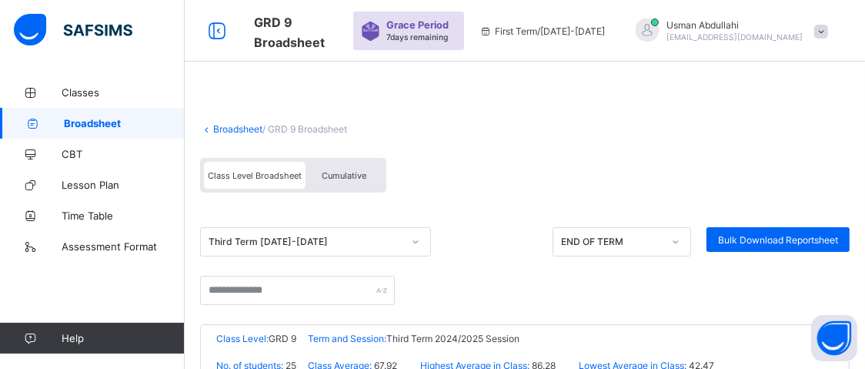
click at [245, 128] on link "Broadsheet" at bounding box center [237, 129] width 49 height 12
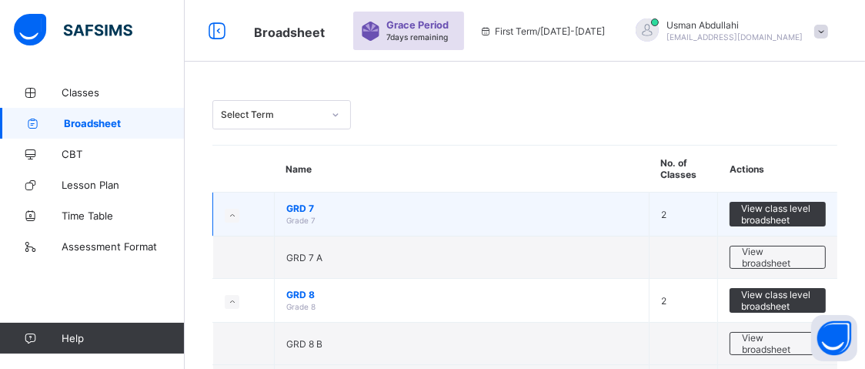
scroll to position [462, 0]
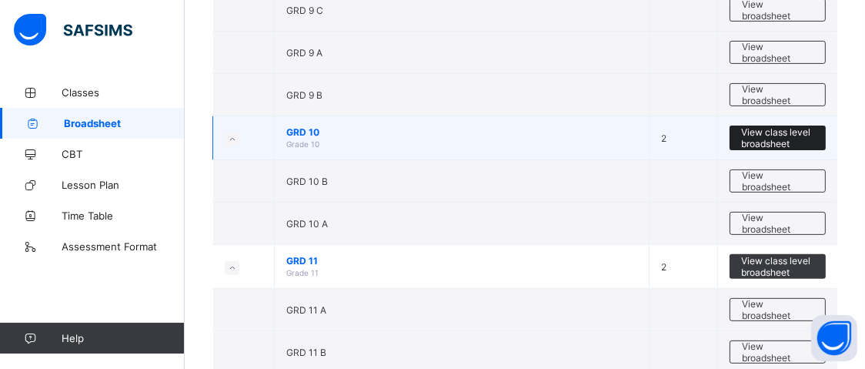
click at [812, 127] on span "View class level broadsheet" at bounding box center [777, 137] width 73 height 23
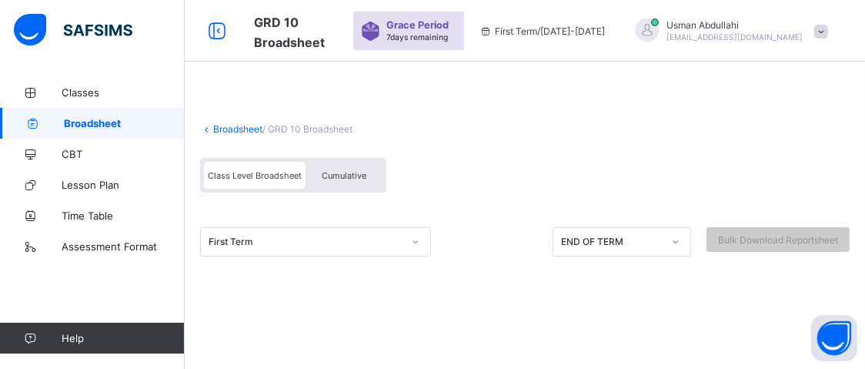
click at [415, 239] on div "First Term" at bounding box center [315, 241] width 231 height 29
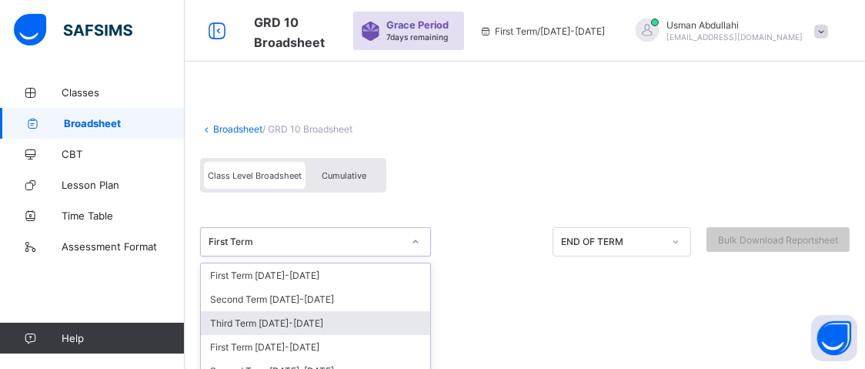
scroll to position [131, 0]
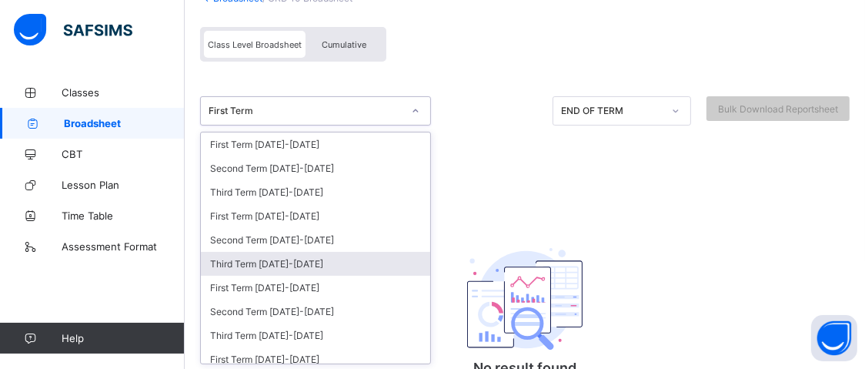
click at [362, 262] on div "Third Term 2024-2025" at bounding box center [315, 264] width 229 height 24
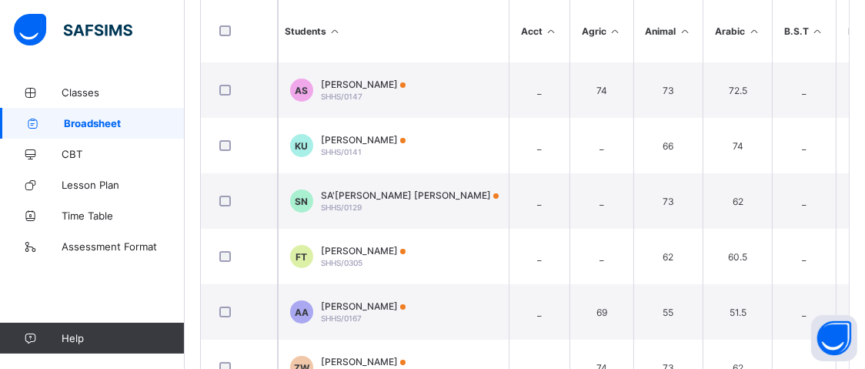
scroll to position [383, 0]
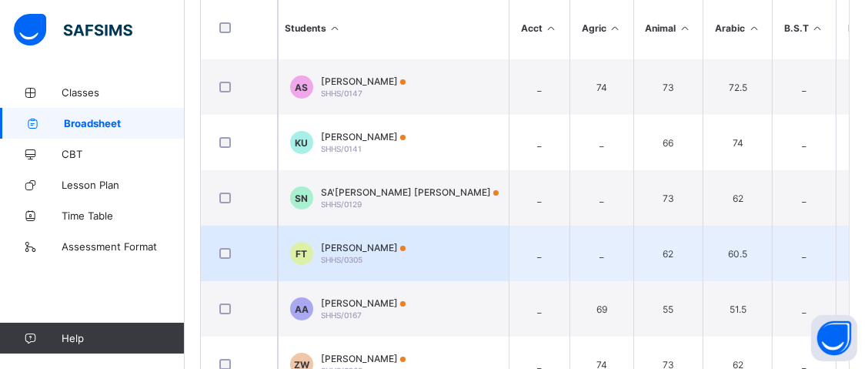
click at [504, 234] on td "FT Fatima Usman Tahir SHHS/0305" at bounding box center [393, 252] width 231 height 55
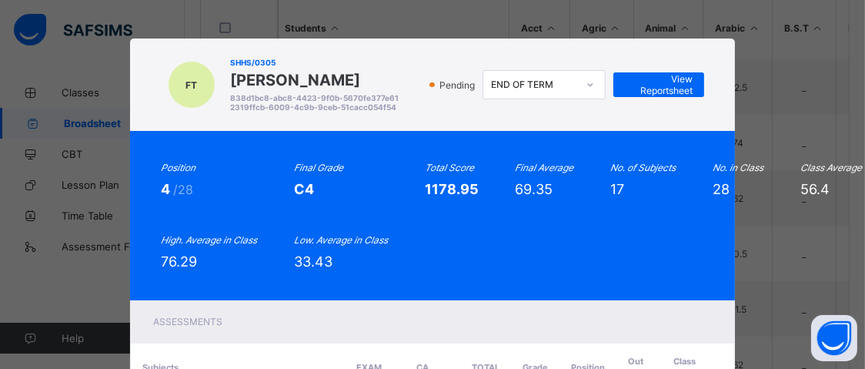
drag, startPoint x: 528, startPoint y: 228, endPoint x: 439, endPoint y: 332, distance: 136.9
click at [439, 332] on div "Assessments" at bounding box center [433, 321] width 606 height 42
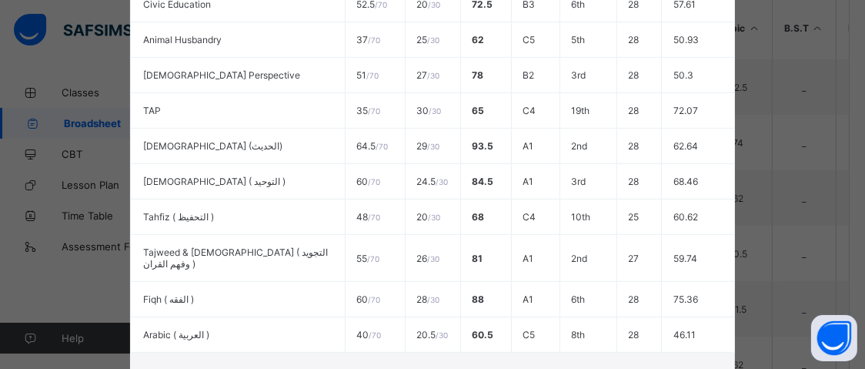
scroll to position [749, 0]
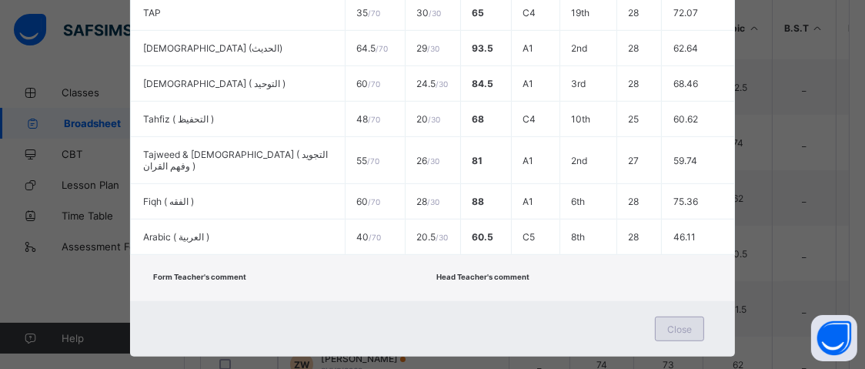
click at [685, 323] on span "Close" at bounding box center [679, 329] width 25 height 12
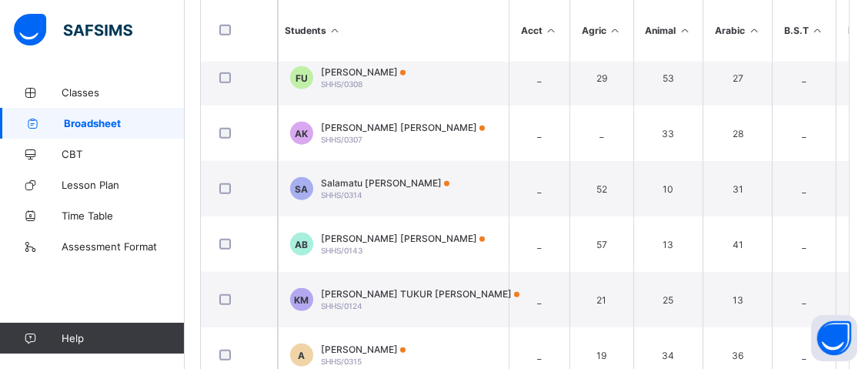
scroll to position [412, 0]
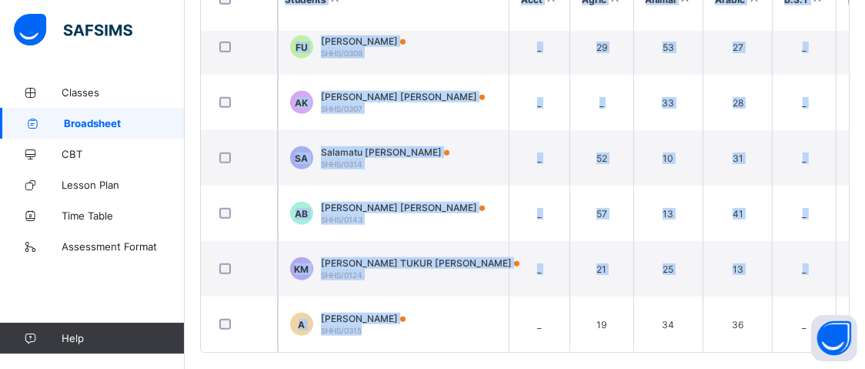
click at [312, 346] on div "Students Acct Agric Animal Arabic B.S.T B/Stu Bio C.C C.C.A Chem Civic Com CS E…" at bounding box center [525, 159] width 648 height 385
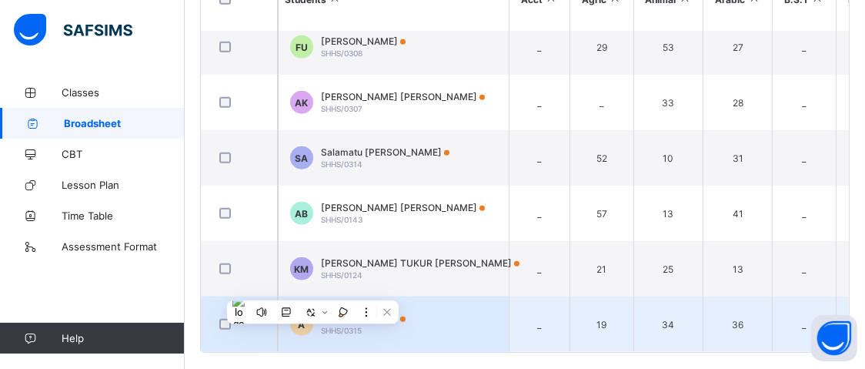
click at [318, 340] on td "A Aisha Abdulrazaq SHHS/0315" at bounding box center [393, 323] width 231 height 55
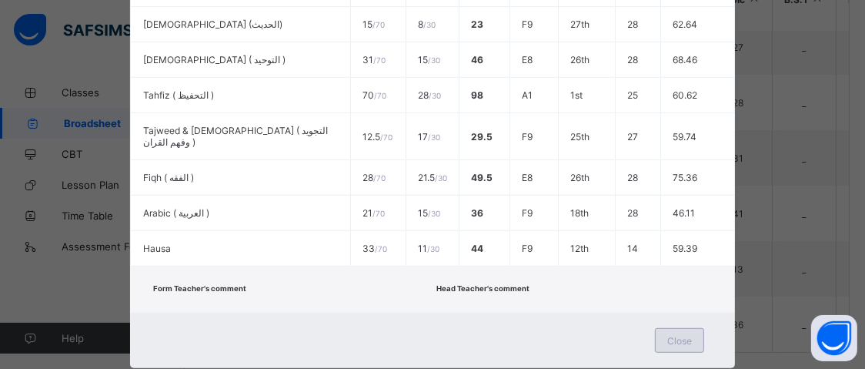
click at [673, 335] on span "Close" at bounding box center [679, 341] width 25 height 12
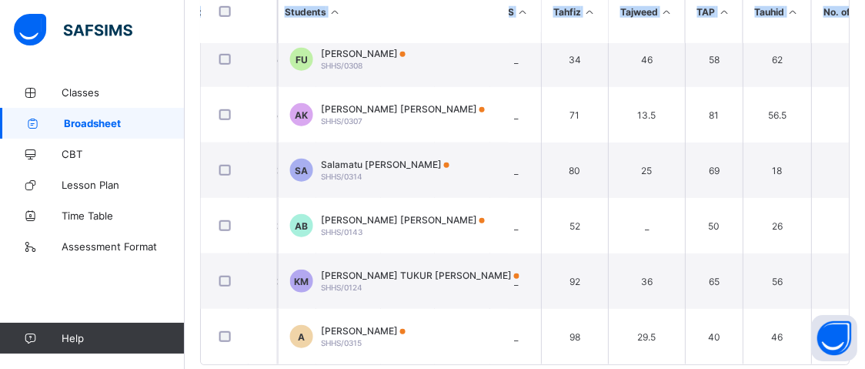
scroll to position [1235, 2251]
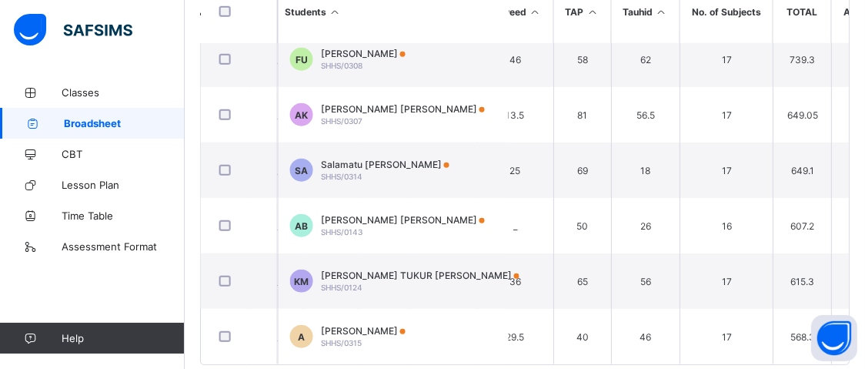
drag, startPoint x: 435, startPoint y: 362, endPoint x: 875, endPoint y: 8, distance: 563.7
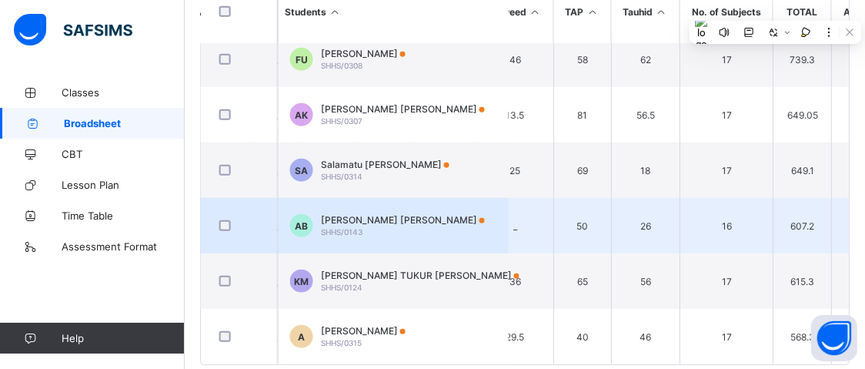
click at [679, 228] on td "16" at bounding box center [725, 225] width 93 height 55
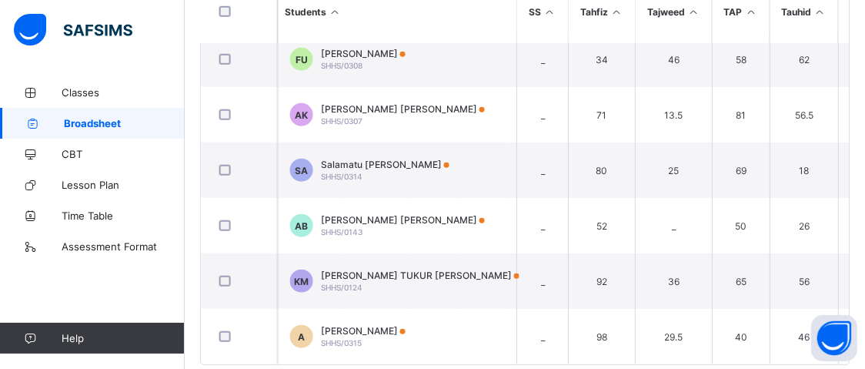
scroll to position [1235, 2094]
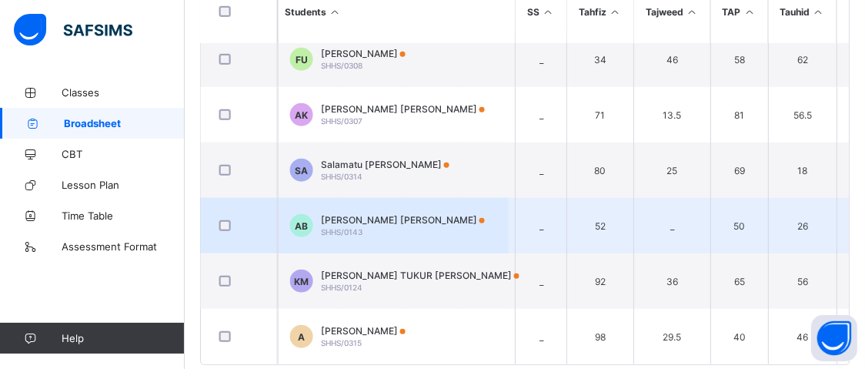
click at [768, 228] on td "26" at bounding box center [802, 225] width 69 height 55
click at [768, 221] on td "26" at bounding box center [802, 225] width 69 height 55
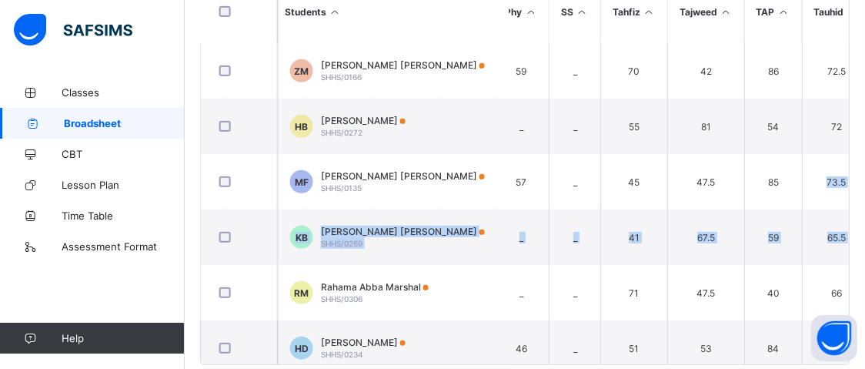
scroll to position [831, 2251]
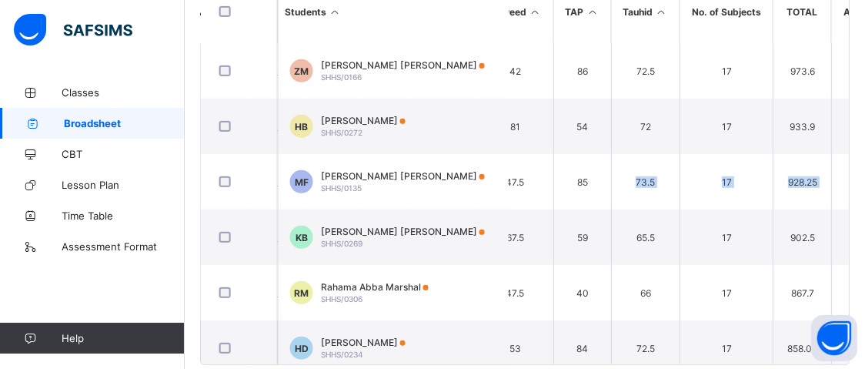
drag, startPoint x: 860, startPoint y: 203, endPoint x: 854, endPoint y: 192, distance: 13.1
click at [849, 192] on div "Sweet Haven Schools Date: 4th Oct 2025, 10:34:27 pm Class Level: GRD 10 Term an…" at bounding box center [524, 145] width 649 height 440
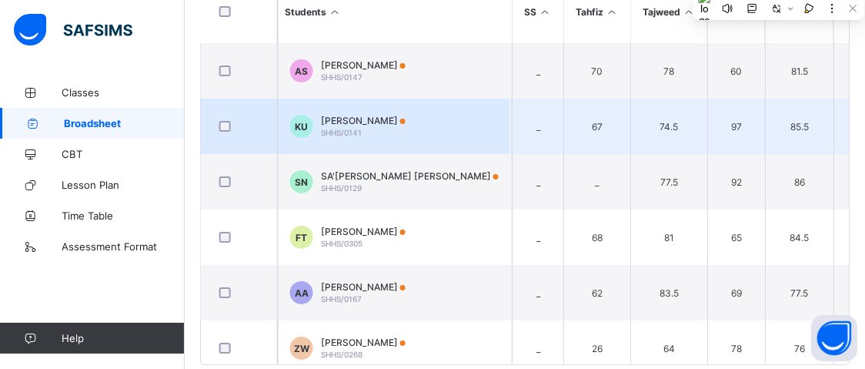
scroll to position [0, 0]
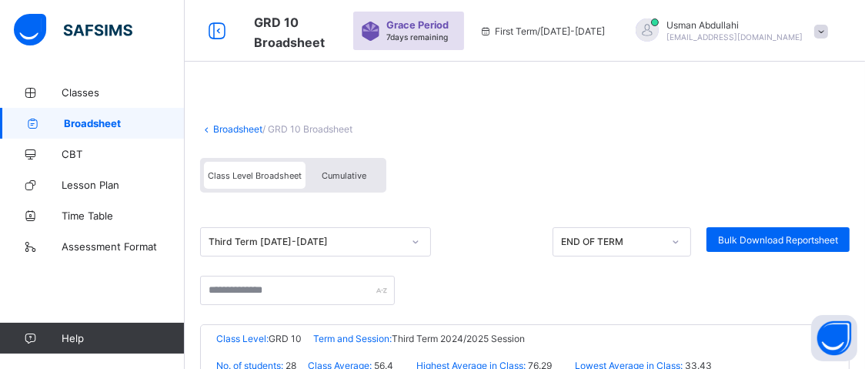
click at [234, 126] on link "Broadsheet" at bounding box center [237, 129] width 49 height 12
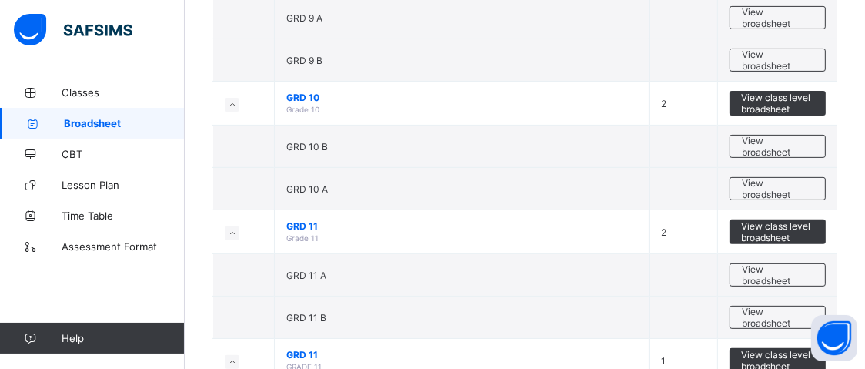
scroll to position [672, 0]
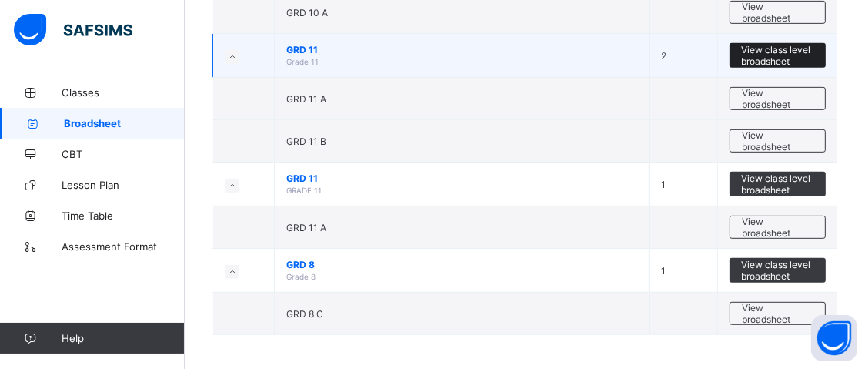
click at [777, 48] on span "View class level broadsheet" at bounding box center [777, 55] width 73 height 23
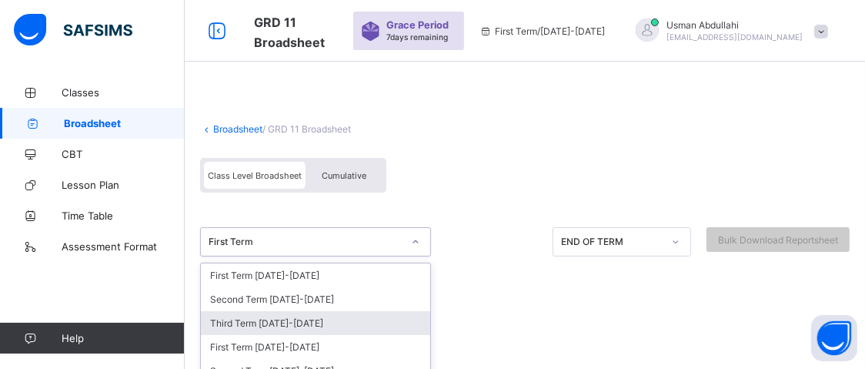
click at [411, 242] on div "option Third Term 2025-2026 focused, 3 of 33. 33 results available. Use Up and …" at bounding box center [315, 241] width 231 height 29
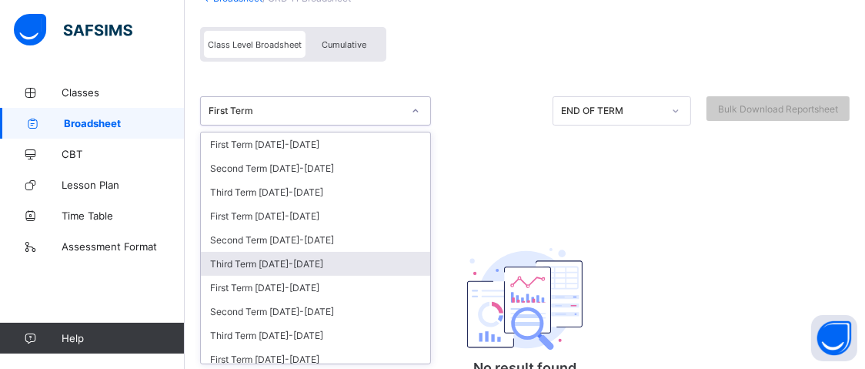
click at [366, 257] on div "Third Term 2024-2025" at bounding box center [315, 264] width 229 height 24
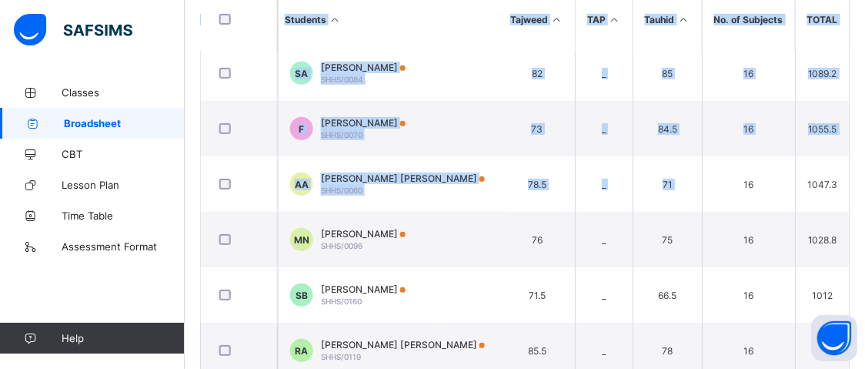
scroll to position [615, 1859]
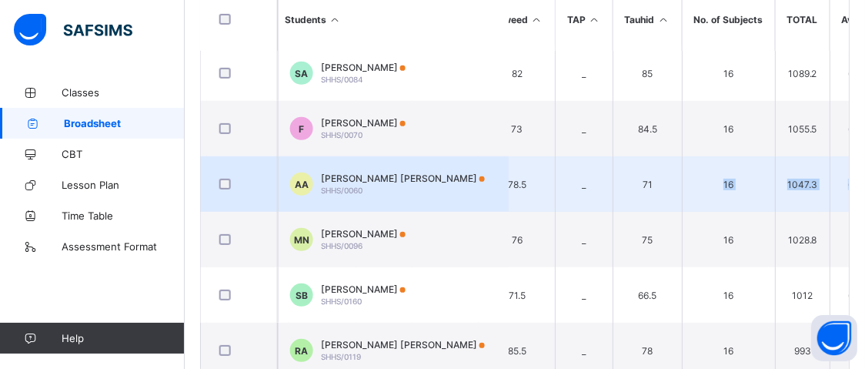
drag, startPoint x: 861, startPoint y: 166, endPoint x: 853, endPoint y: 163, distance: 8.3
click at [853, 163] on div "Broadsheet / GRD 11 Broadsheet Class Level Broadsheet Cumulative Third Term 202…" at bounding box center [525, 44] width 680 height 718
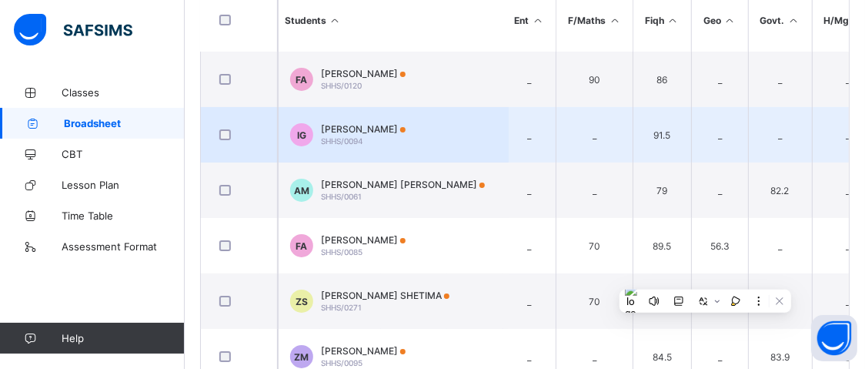
scroll to position [0, 0]
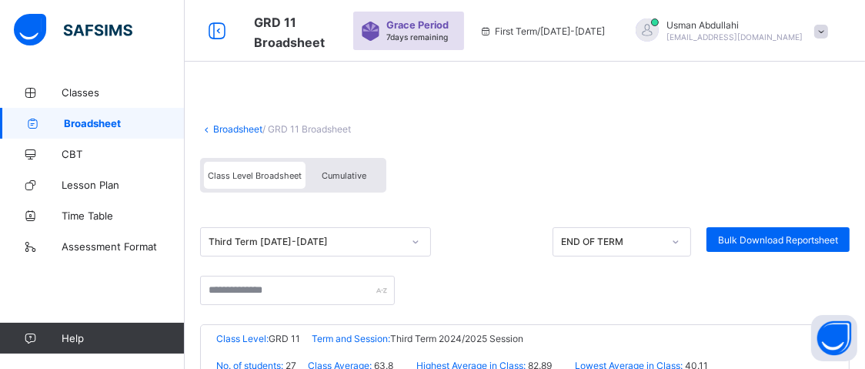
click at [245, 128] on link "Broadsheet" at bounding box center [237, 129] width 49 height 12
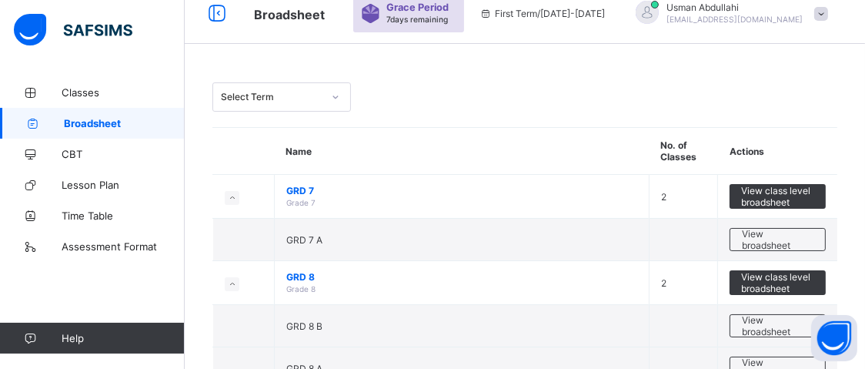
scroll to position [672, 11]
